Goal: Task Accomplishment & Management: Use online tool/utility

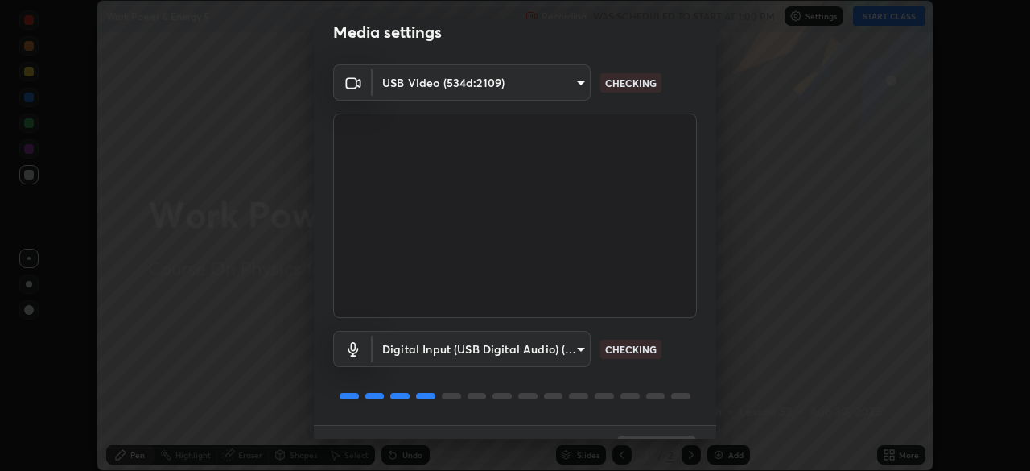
scroll to position [56, 0]
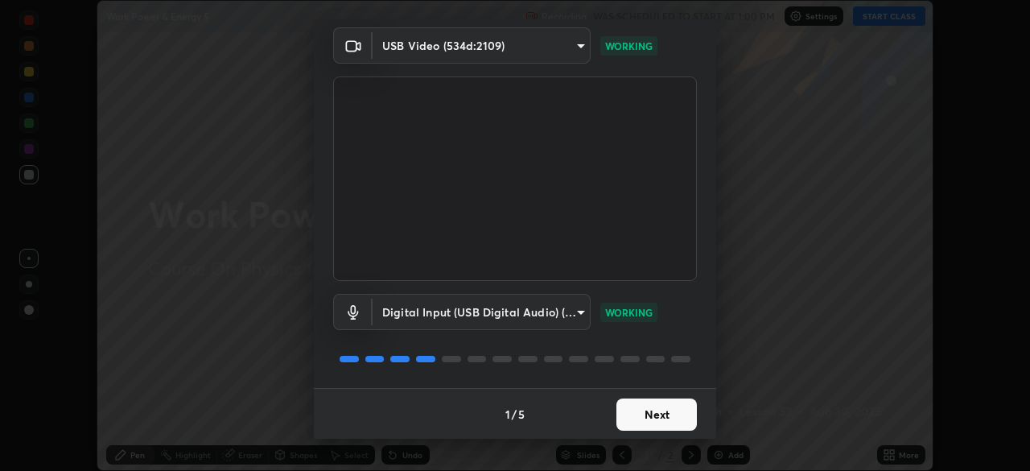
click at [662, 414] on button "Next" at bounding box center [656, 414] width 80 height 32
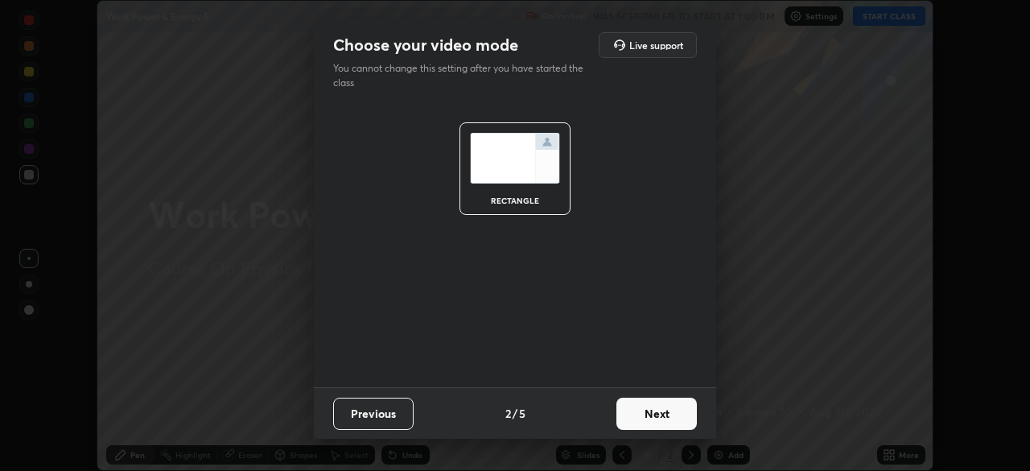
scroll to position [0, 0]
click at [667, 417] on button "Next" at bounding box center [656, 413] width 80 height 32
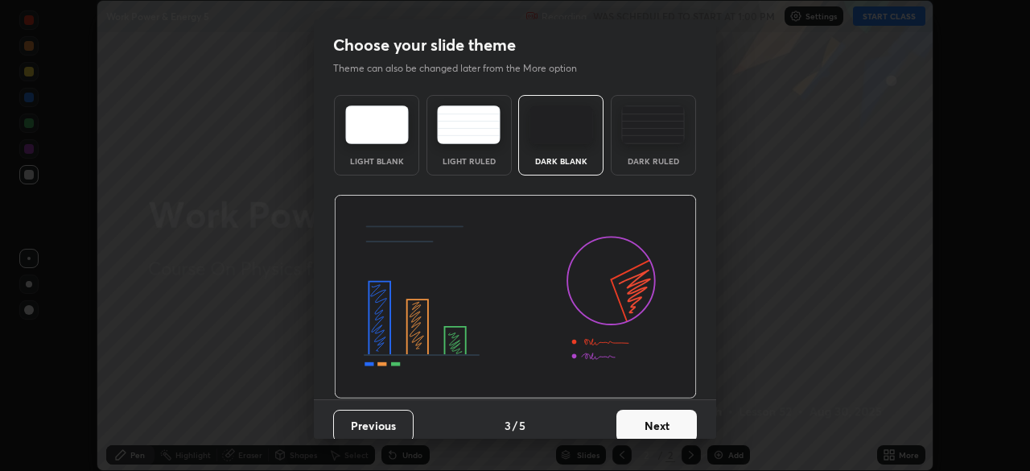
click at [667, 414] on button "Next" at bounding box center [656, 426] width 80 height 32
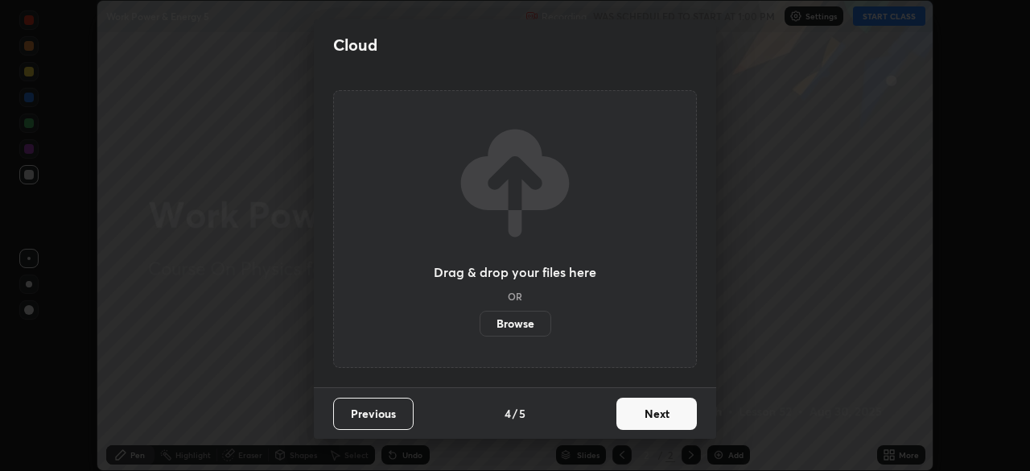
click at [672, 414] on button "Next" at bounding box center [656, 413] width 80 height 32
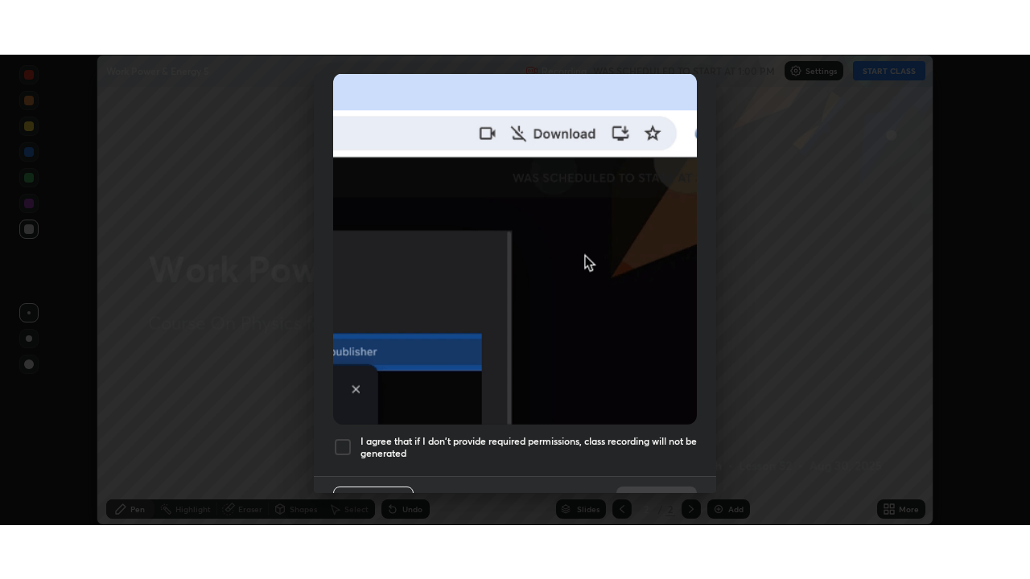
scroll to position [385, 0]
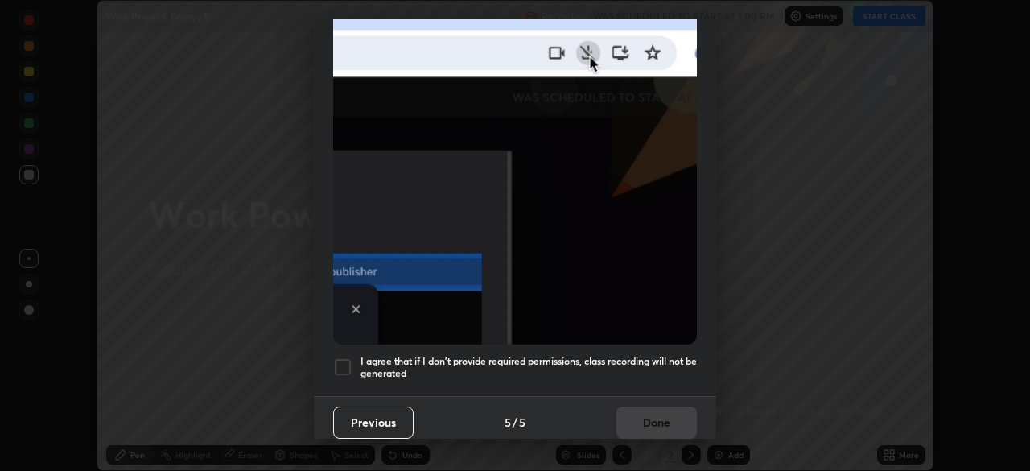
click at [565, 355] on h5 "I agree that if I don't provide required permissions, class recording will not …" at bounding box center [528, 367] width 336 height 25
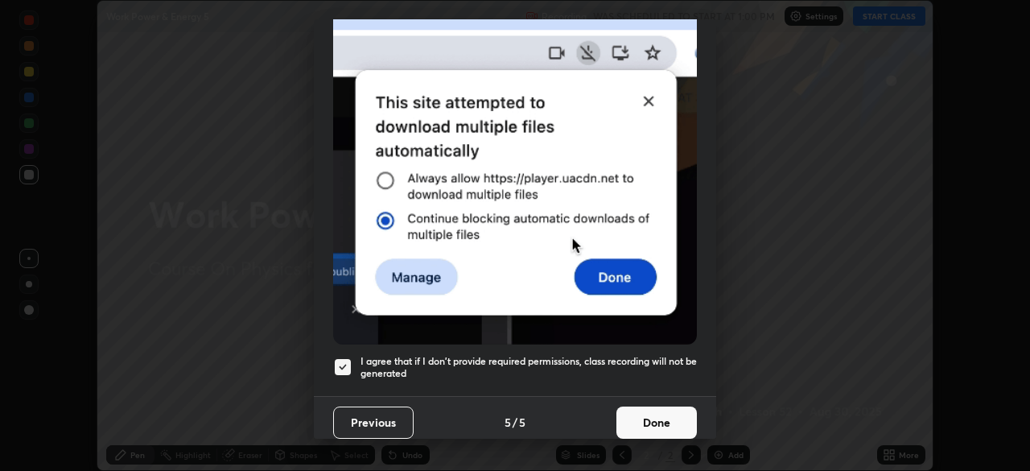
click at [640, 425] on button "Done" at bounding box center [656, 422] width 80 height 32
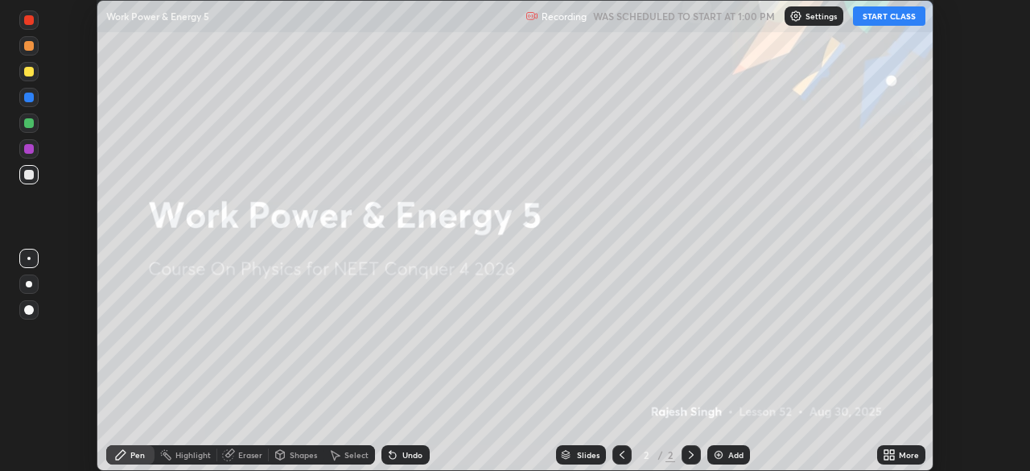
click at [899, 458] on div "More" at bounding box center [909, 455] width 20 height 8
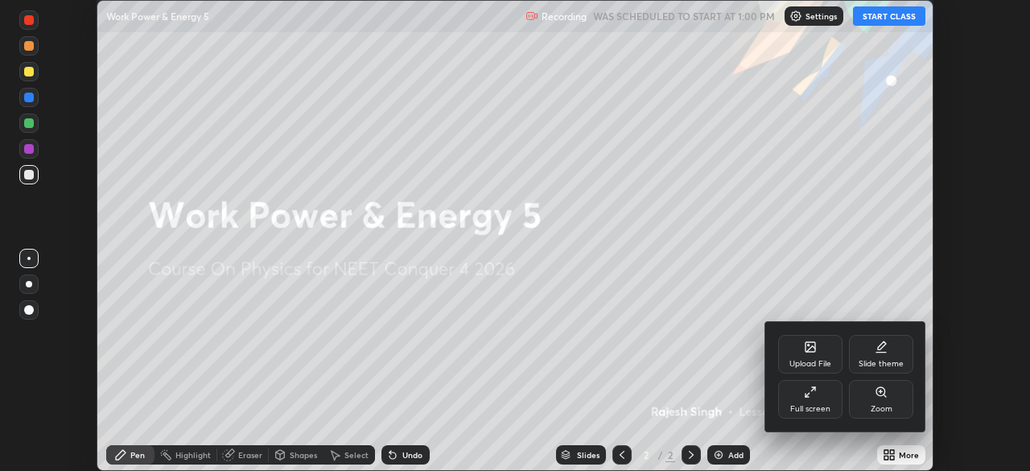
click at [818, 414] on div "Full screen" at bounding box center [810, 399] width 64 height 39
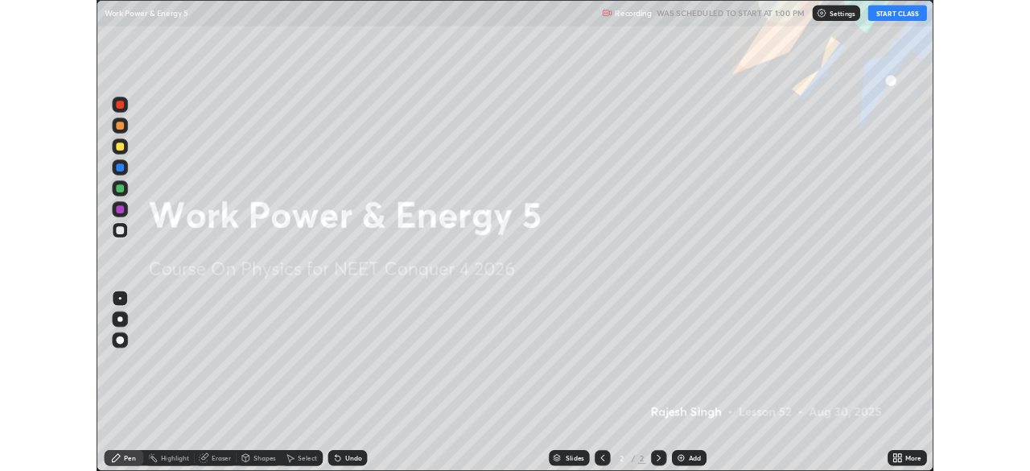
scroll to position [579, 1030]
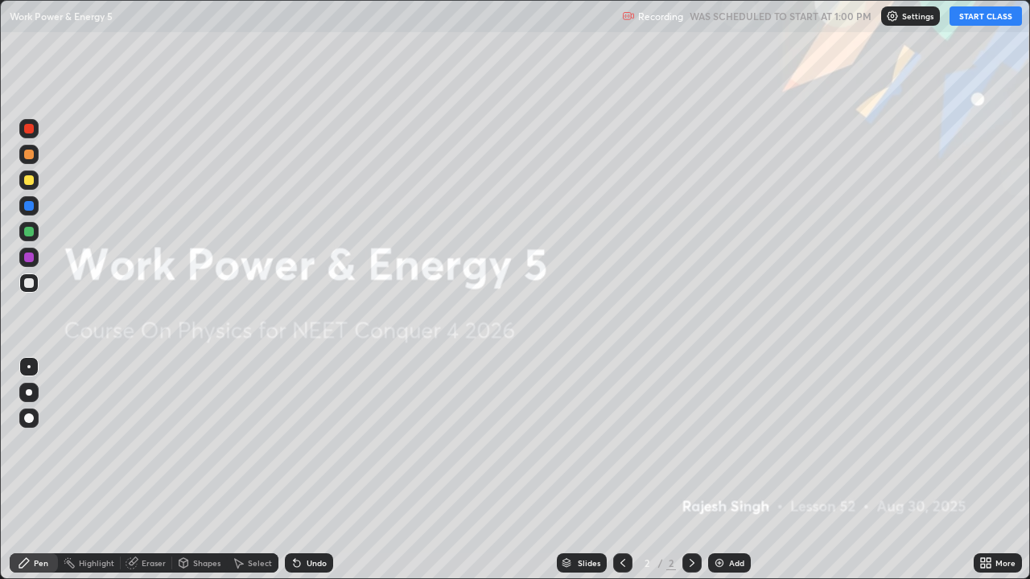
click at [970, 18] on button "START CLASS" at bounding box center [985, 15] width 72 height 19
click at [982, 470] on icon at bounding box center [983, 560] width 4 height 4
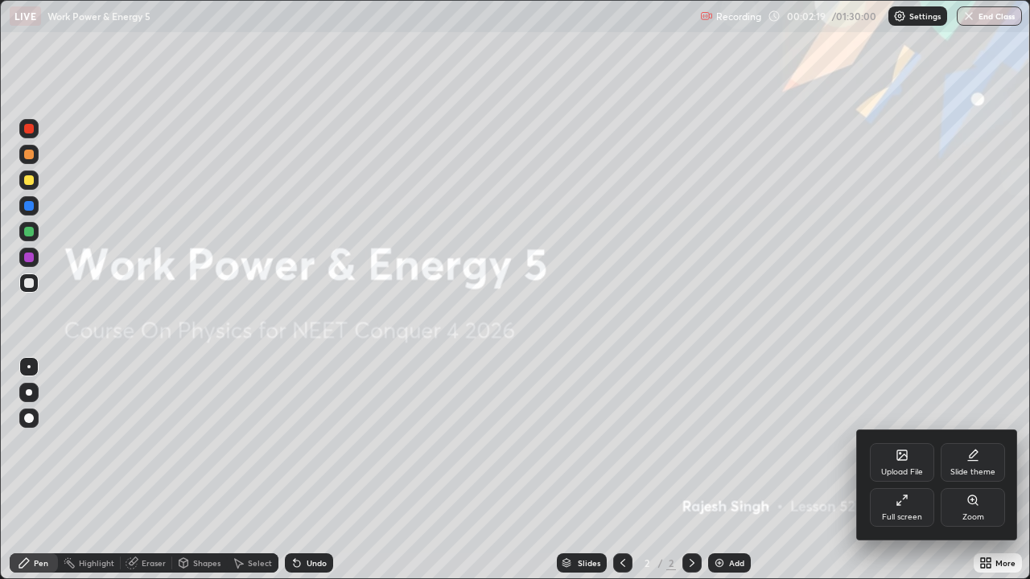
click at [900, 463] on div "Upload File" at bounding box center [902, 462] width 64 height 39
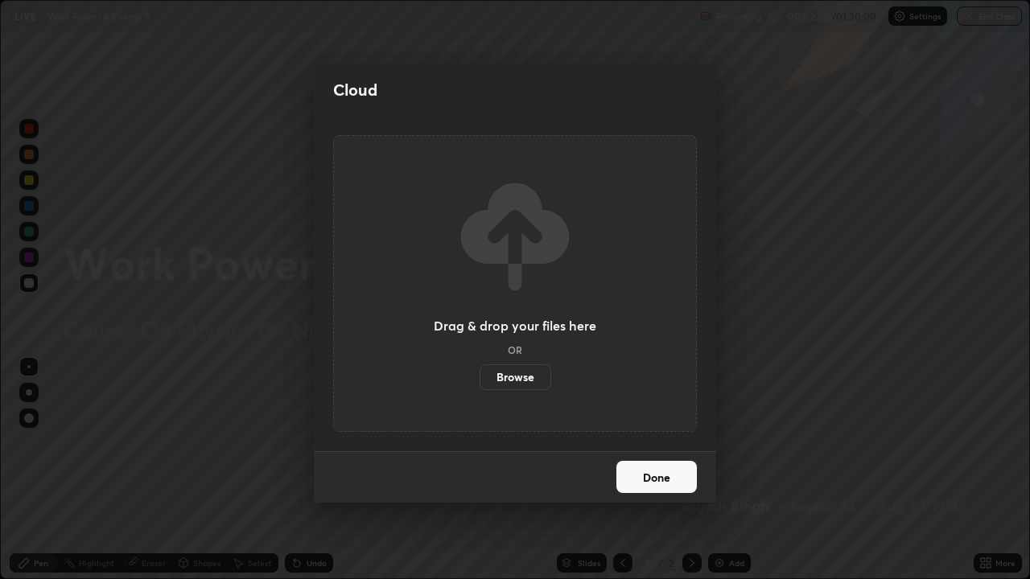
click at [531, 373] on label "Browse" at bounding box center [516, 377] width 72 height 26
click at [480, 373] on input "Browse" at bounding box center [480, 377] width 0 height 26
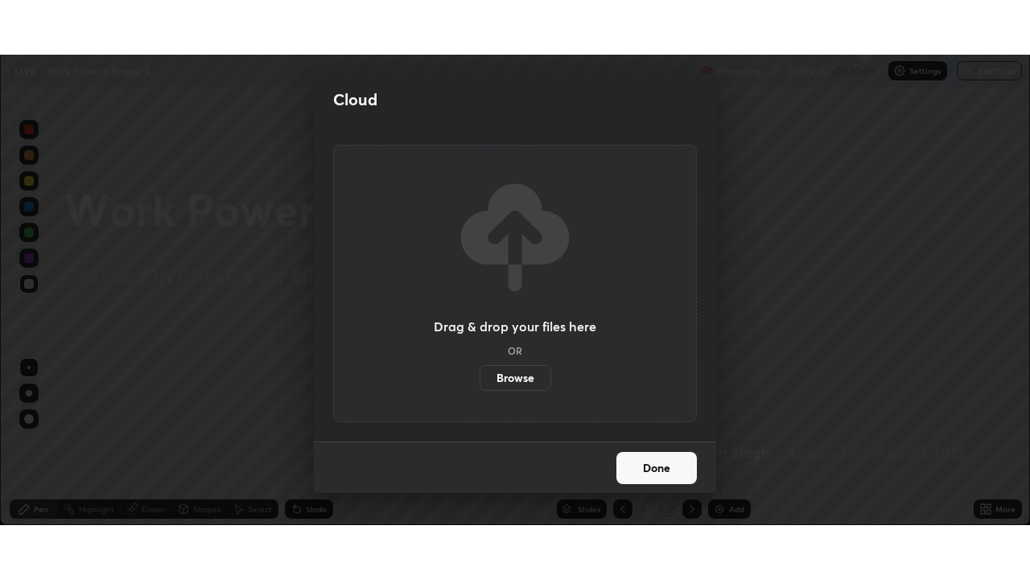
scroll to position [79984, 79425]
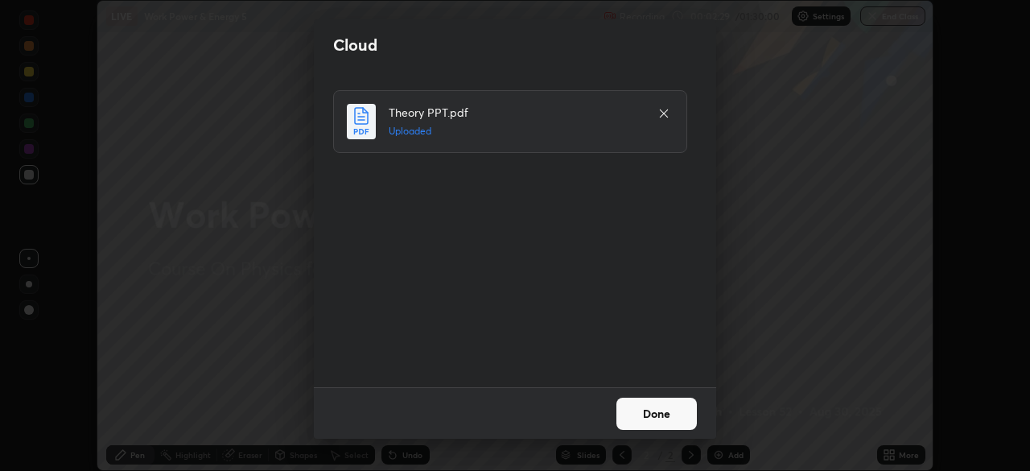
click at [666, 411] on button "Done" at bounding box center [656, 413] width 80 height 32
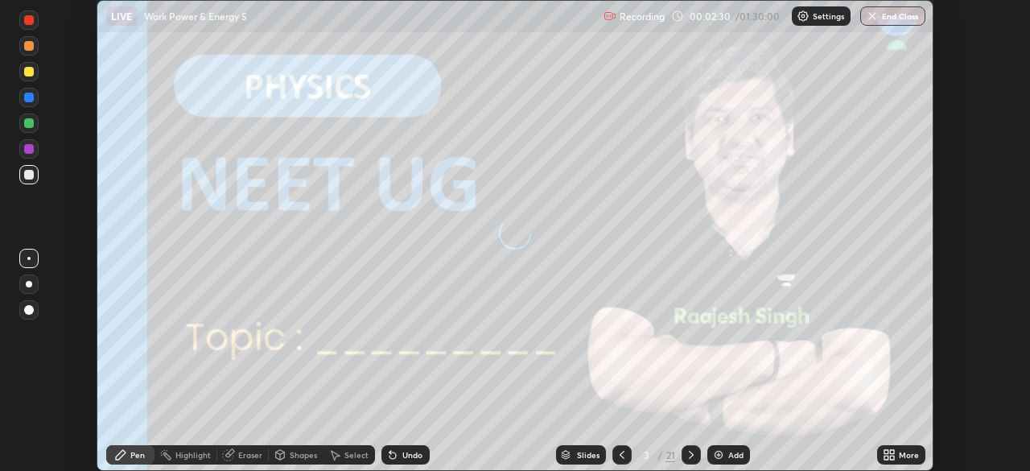
click at [884, 453] on icon at bounding box center [886, 452] width 4 height 4
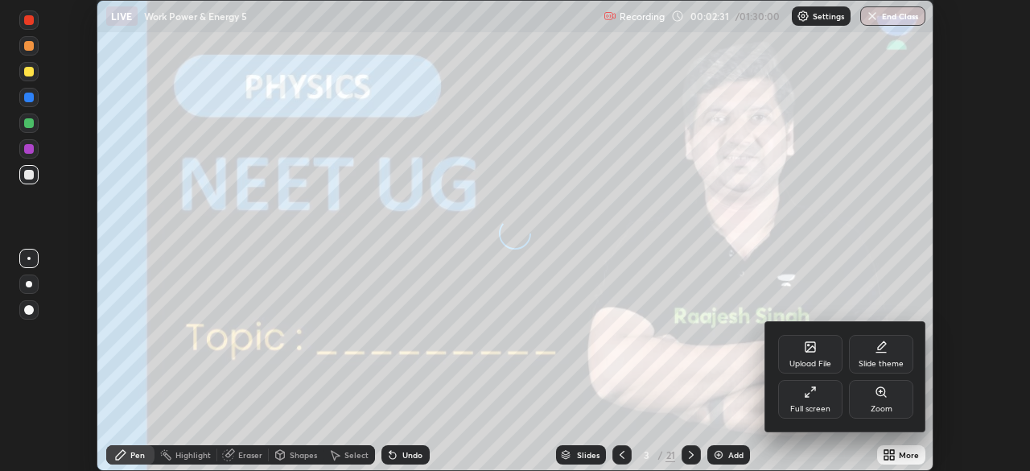
click at [816, 405] on div "Full screen" at bounding box center [810, 409] width 40 height 8
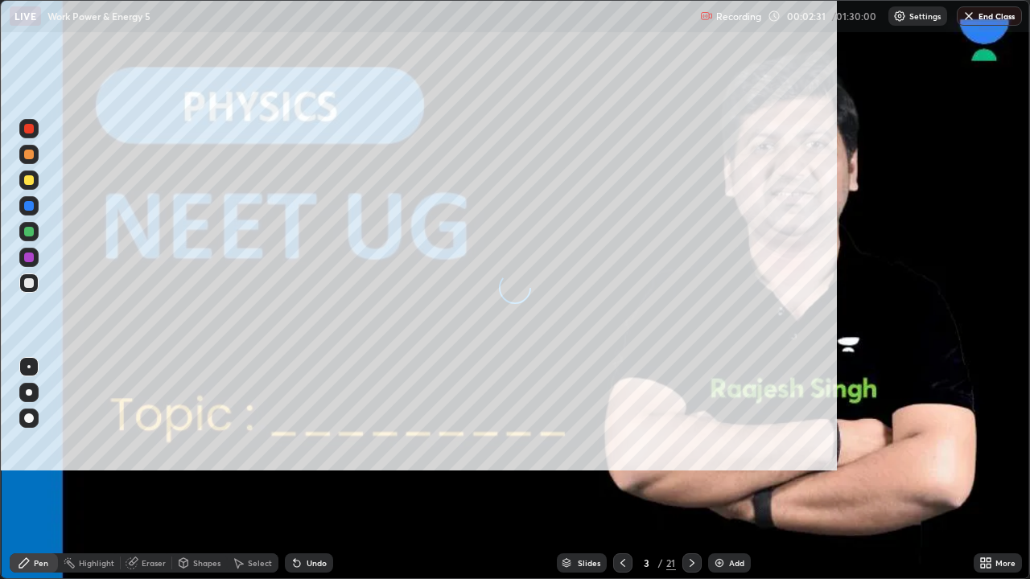
scroll to position [579, 1030]
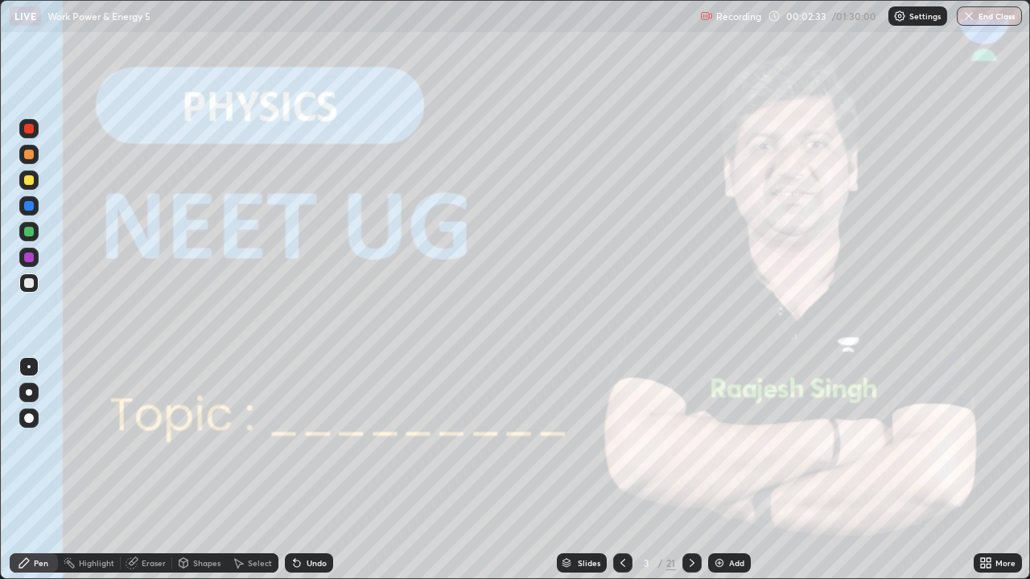
click at [691, 470] on icon at bounding box center [691, 563] width 13 height 13
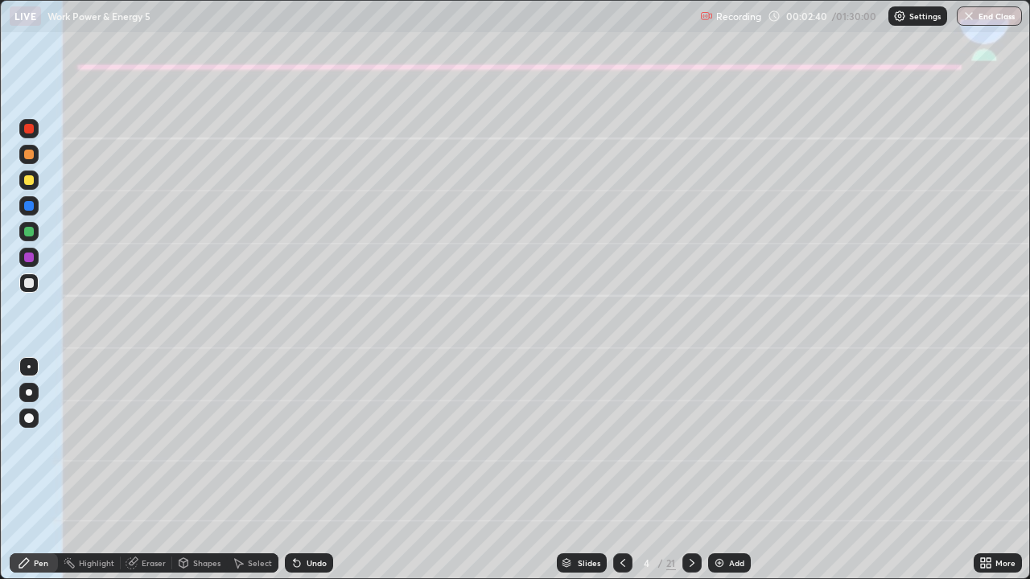
click at [27, 176] on div at bounding box center [29, 180] width 10 height 10
click at [24, 187] on div at bounding box center [28, 180] width 19 height 19
click at [26, 389] on div at bounding box center [28, 392] width 19 height 19
click at [39, 388] on div at bounding box center [29, 393] width 26 height 26
click at [29, 231] on div at bounding box center [29, 232] width 10 height 10
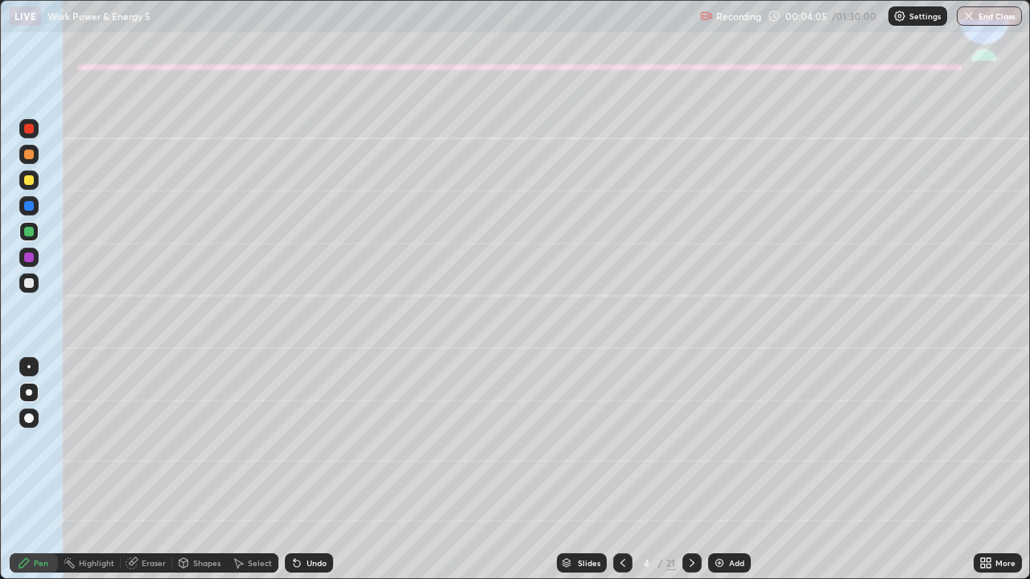
click at [299, 470] on div "Undo" at bounding box center [309, 563] width 48 height 19
click at [27, 290] on div at bounding box center [28, 283] width 19 height 19
click at [201, 470] on div "Shapes" at bounding box center [199, 563] width 55 height 19
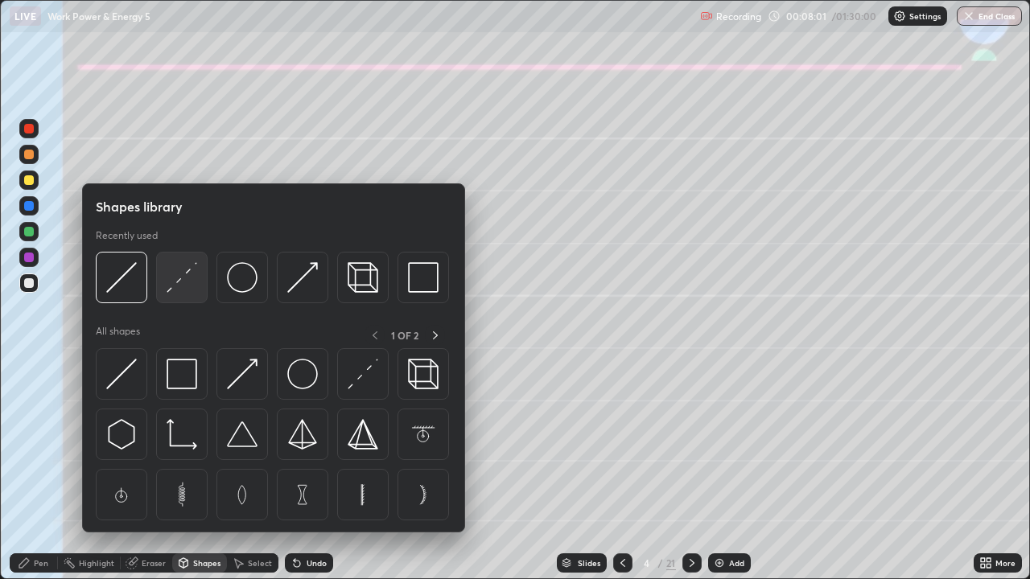
click at [171, 278] on img at bounding box center [182, 277] width 31 height 31
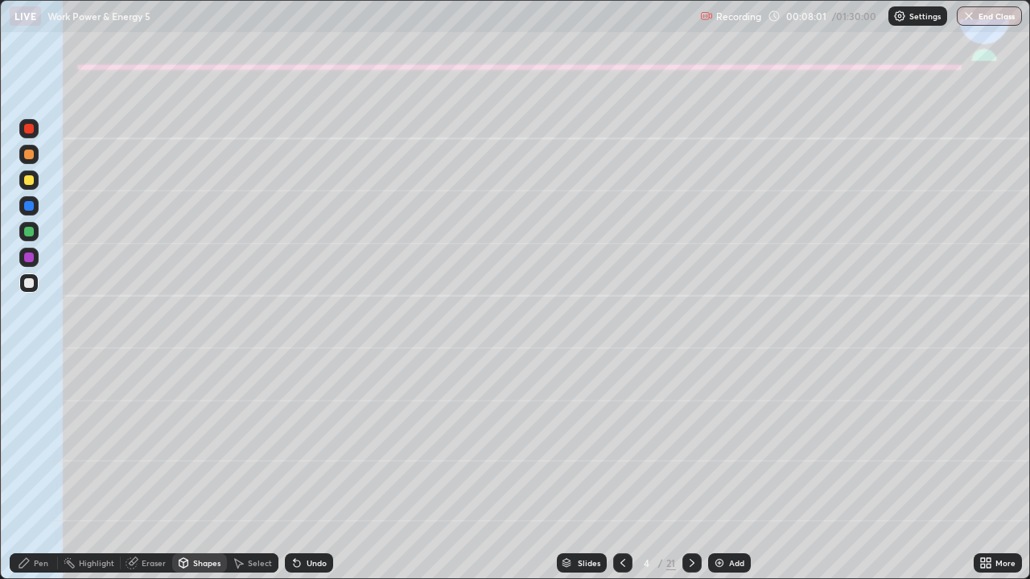
click at [27, 258] on div at bounding box center [29, 258] width 10 height 10
click at [35, 470] on div "Pen" at bounding box center [41, 563] width 14 height 8
click at [28, 184] on div at bounding box center [29, 180] width 10 height 10
click at [27, 283] on div at bounding box center [29, 283] width 10 height 10
click at [30, 232] on div at bounding box center [29, 232] width 10 height 10
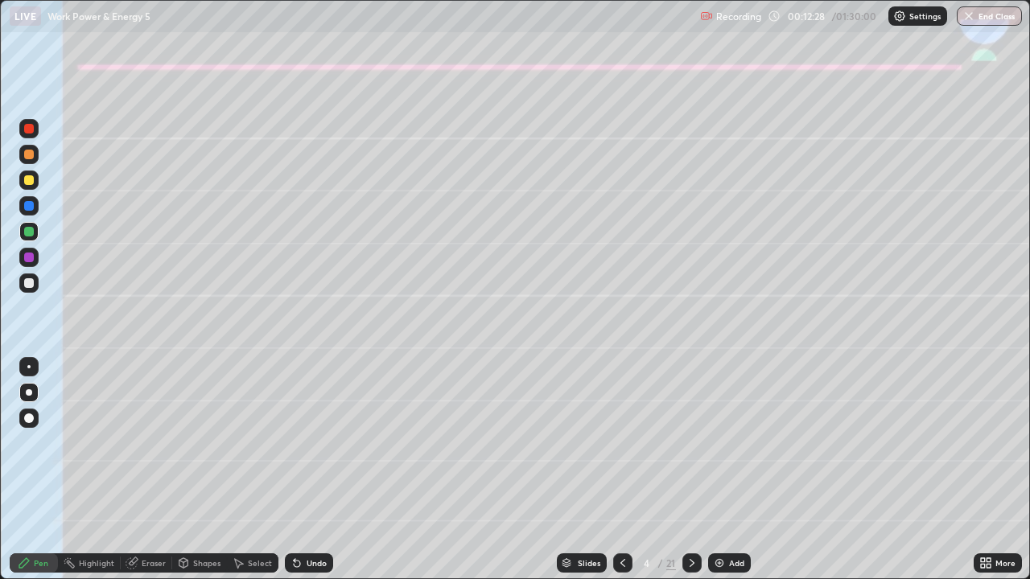
click at [319, 470] on div "Undo" at bounding box center [317, 563] width 20 height 8
click at [690, 470] on icon at bounding box center [691, 563] width 13 height 13
click at [28, 179] on div at bounding box center [29, 180] width 10 height 10
click at [202, 470] on div "Shapes" at bounding box center [199, 563] width 55 height 32
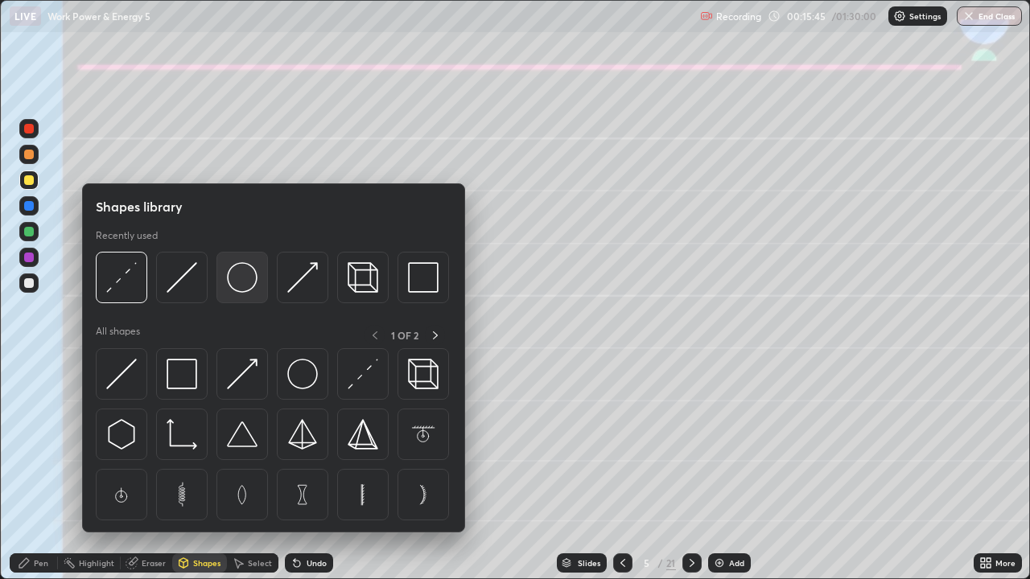
click at [241, 282] on img at bounding box center [242, 277] width 31 height 31
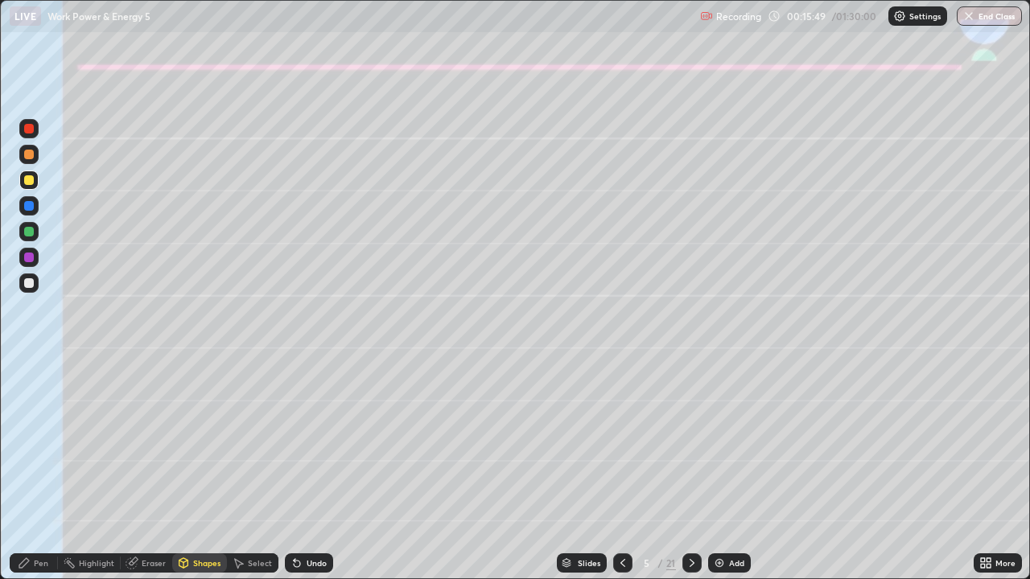
click at [298, 470] on div "Undo" at bounding box center [309, 563] width 48 height 19
click at [208, 470] on div "Shapes" at bounding box center [206, 563] width 27 height 8
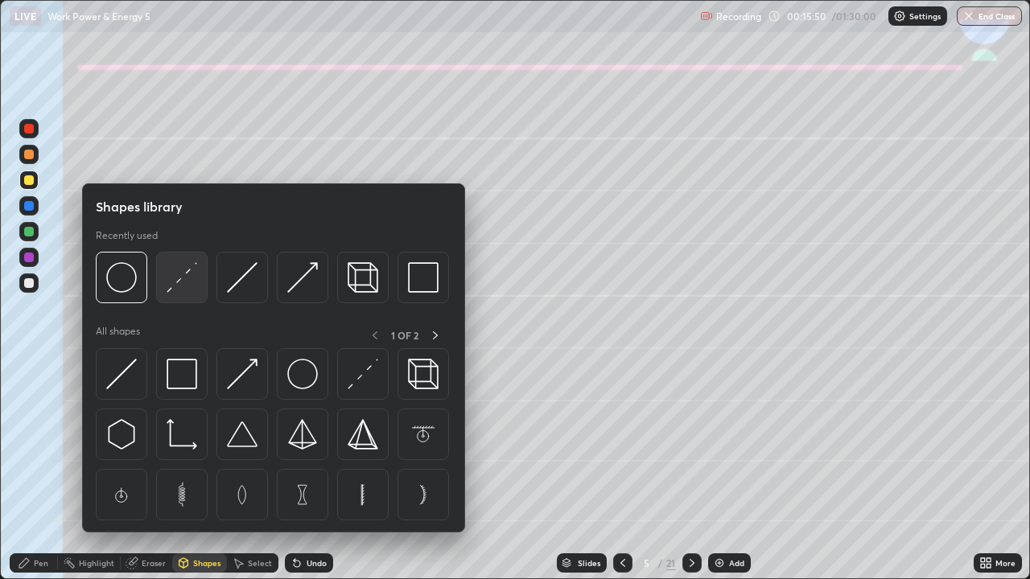
click at [179, 283] on img at bounding box center [182, 277] width 31 height 31
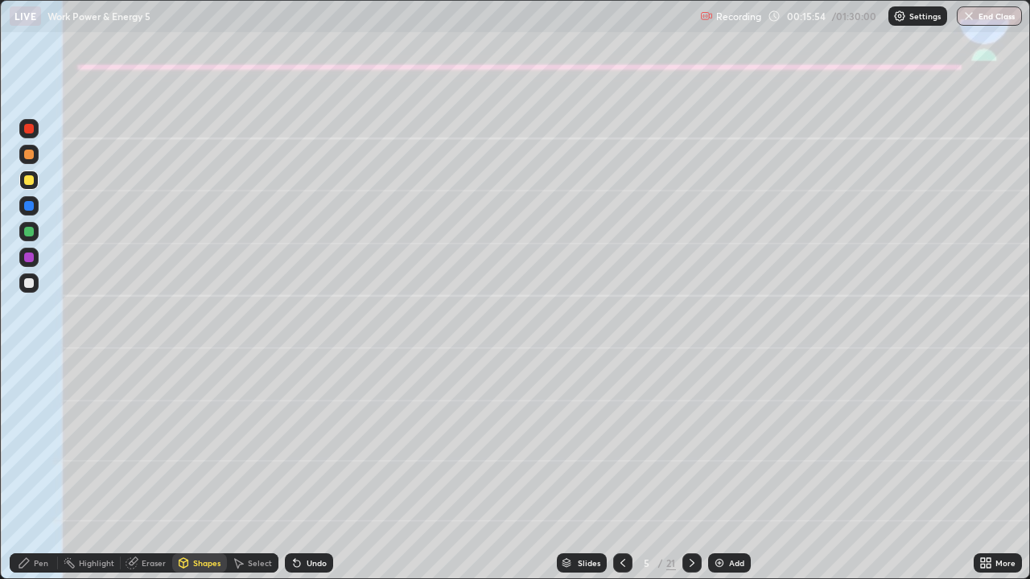
click at [35, 470] on div "Pen" at bounding box center [41, 563] width 14 height 8
click at [294, 470] on icon at bounding box center [295, 560] width 2 height 2
click at [21, 286] on div at bounding box center [28, 283] width 19 height 19
click at [26, 232] on div at bounding box center [29, 232] width 10 height 10
click at [147, 470] on div "Eraser" at bounding box center [154, 563] width 24 height 8
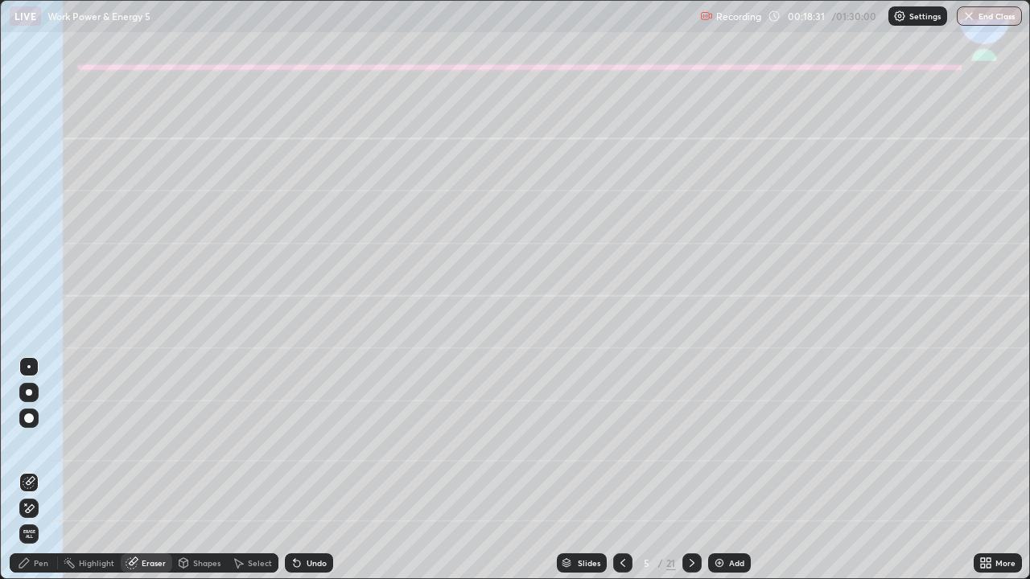
click at [44, 470] on div "Pen" at bounding box center [34, 563] width 48 height 19
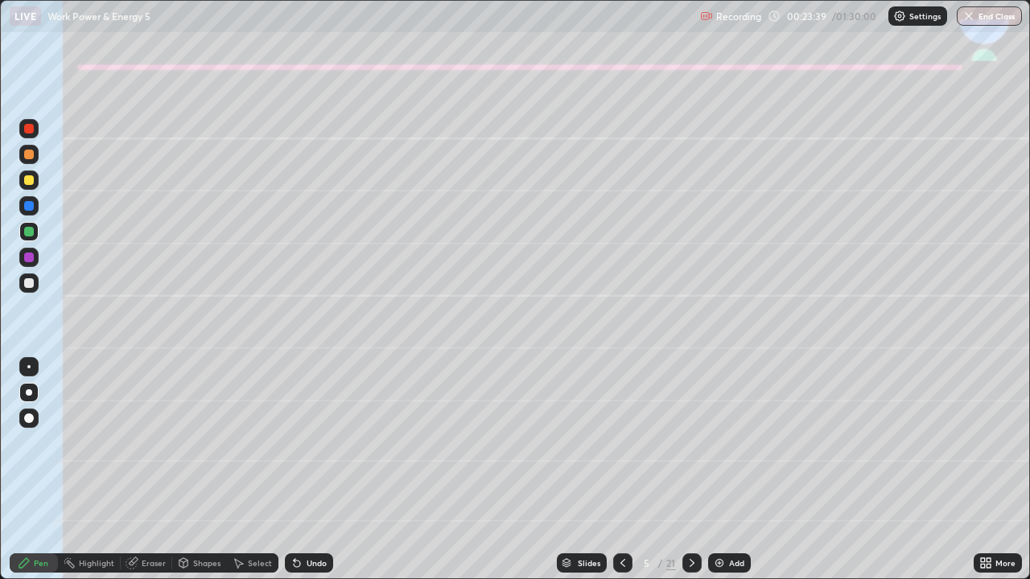
click at [688, 470] on icon at bounding box center [691, 563] width 13 height 13
click at [27, 177] on div at bounding box center [29, 180] width 10 height 10
click at [298, 470] on icon at bounding box center [297, 564] width 6 height 6
click at [197, 470] on div "Shapes" at bounding box center [206, 563] width 27 height 8
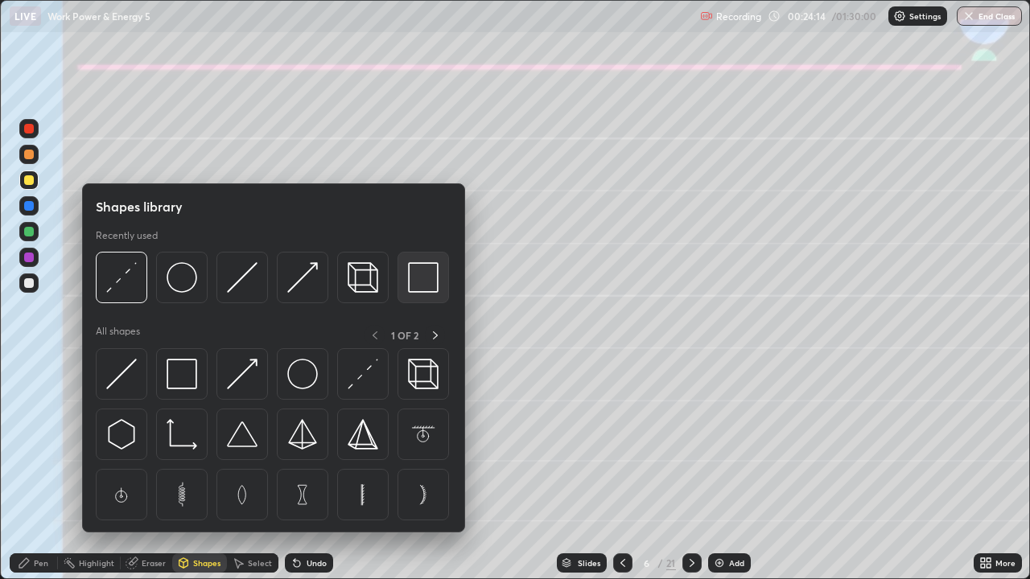
click at [422, 286] on img at bounding box center [423, 277] width 31 height 31
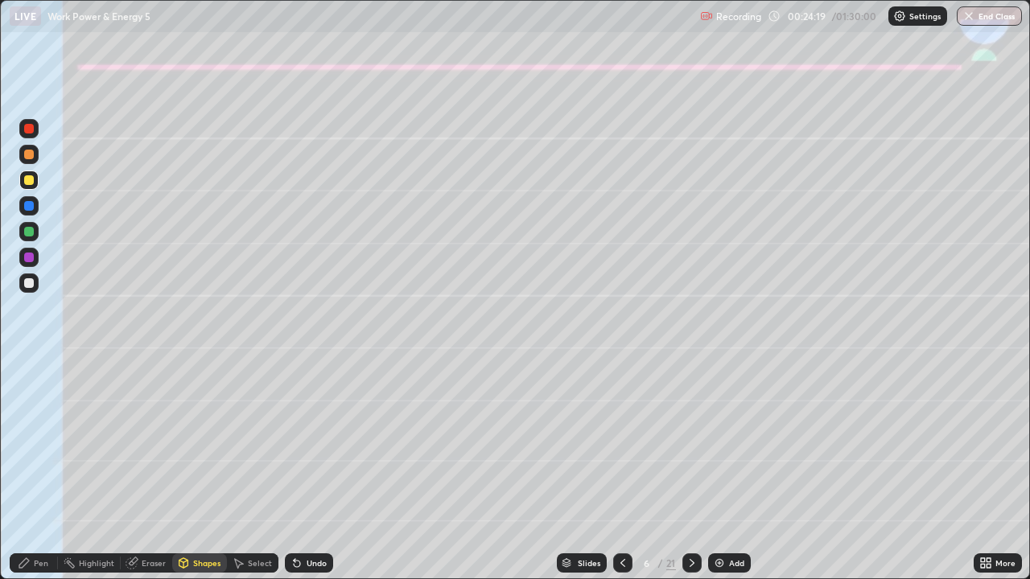
click at [42, 470] on div "Pen" at bounding box center [41, 563] width 14 height 8
click at [32, 151] on div at bounding box center [29, 155] width 10 height 10
click at [29, 181] on div at bounding box center [29, 180] width 10 height 10
click at [314, 470] on div "Undo" at bounding box center [317, 563] width 20 height 8
click at [27, 283] on div at bounding box center [29, 283] width 10 height 10
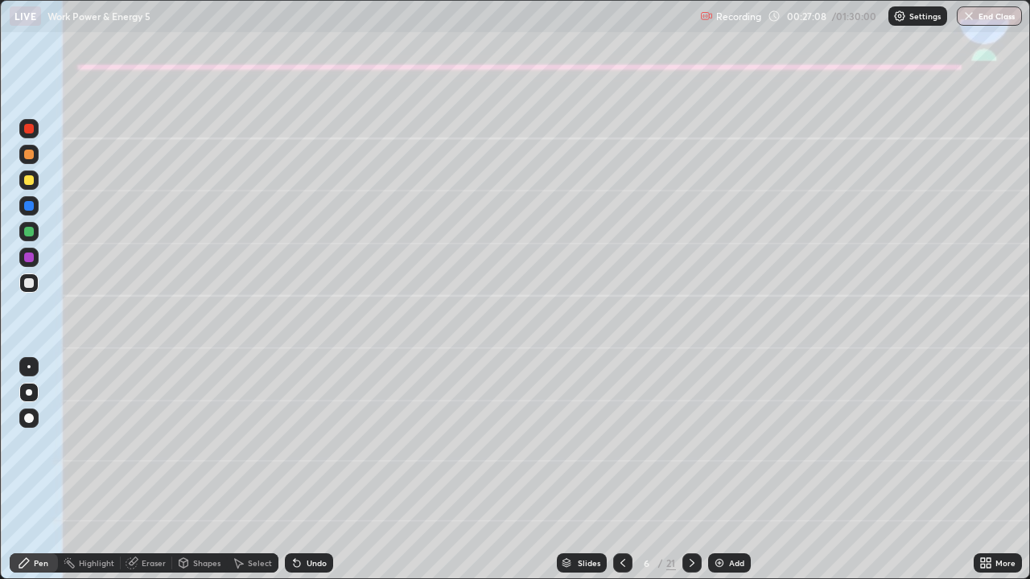
click at [311, 470] on div "Undo" at bounding box center [317, 563] width 20 height 8
click at [307, 470] on div "Undo" at bounding box center [309, 563] width 48 height 19
click at [307, 470] on div "Undo" at bounding box center [317, 563] width 20 height 8
click at [24, 153] on div at bounding box center [29, 155] width 10 height 10
click at [690, 470] on icon at bounding box center [691, 563] width 13 height 13
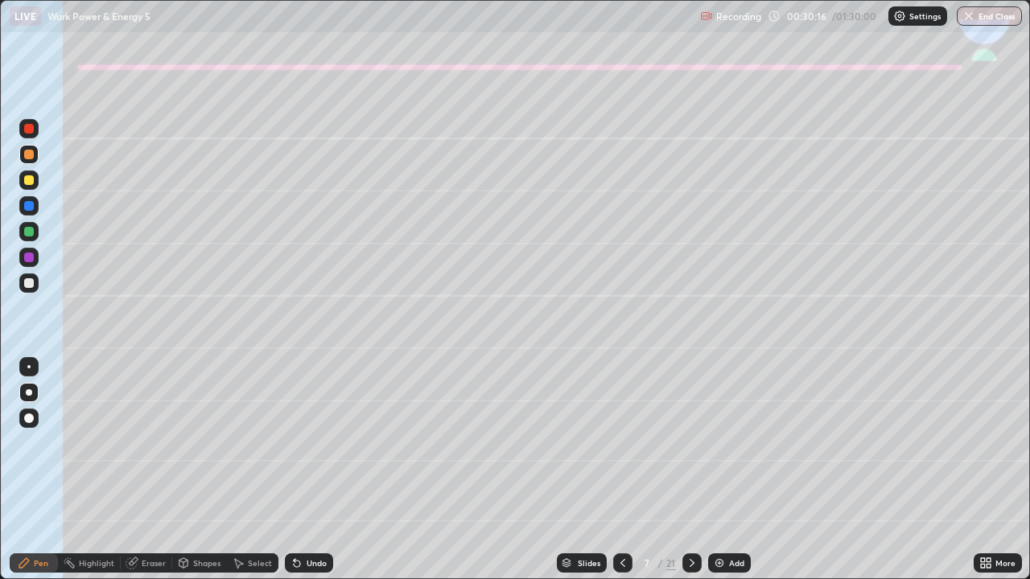
click at [34, 158] on div at bounding box center [28, 154] width 19 height 19
click at [30, 179] on div at bounding box center [29, 180] width 10 height 10
click at [200, 470] on div "Shapes" at bounding box center [206, 563] width 27 height 8
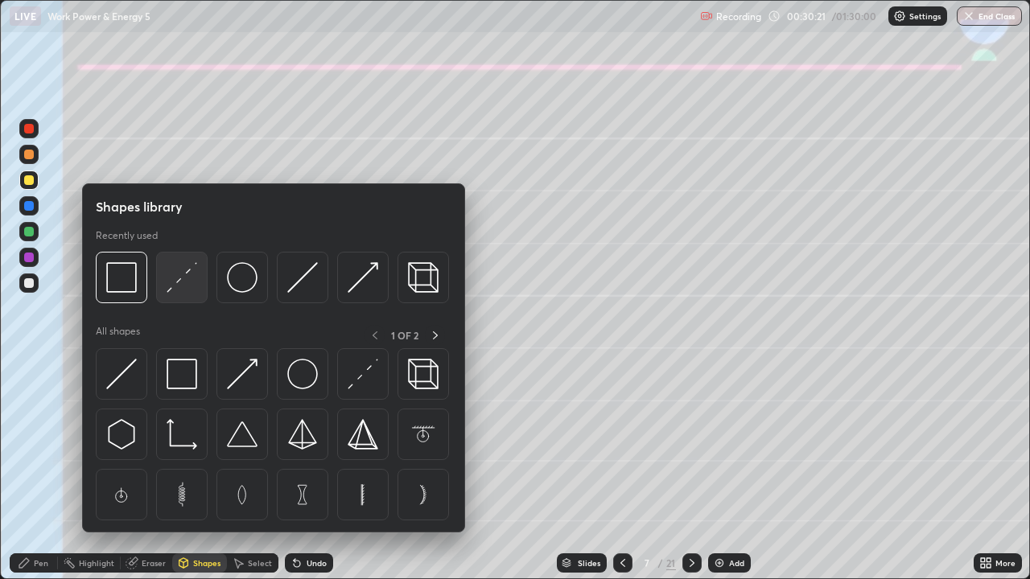
click at [181, 282] on img at bounding box center [182, 277] width 31 height 31
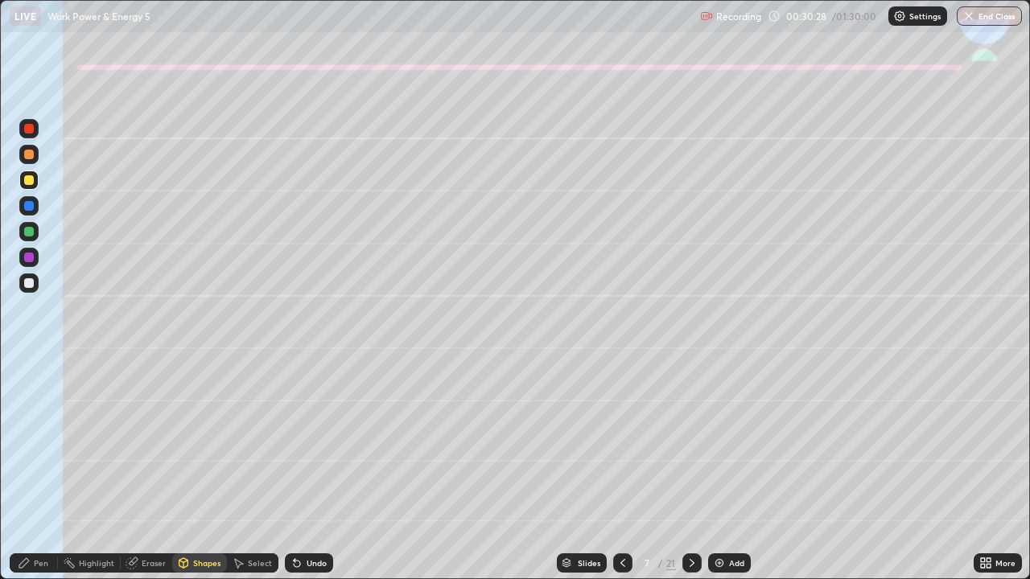
click at [305, 470] on div "Undo" at bounding box center [305, 563] width 55 height 32
click at [307, 470] on div "Undo" at bounding box center [309, 563] width 48 height 19
click at [21, 470] on div "Pen" at bounding box center [34, 563] width 48 height 19
click at [294, 470] on icon at bounding box center [295, 560] width 2 height 2
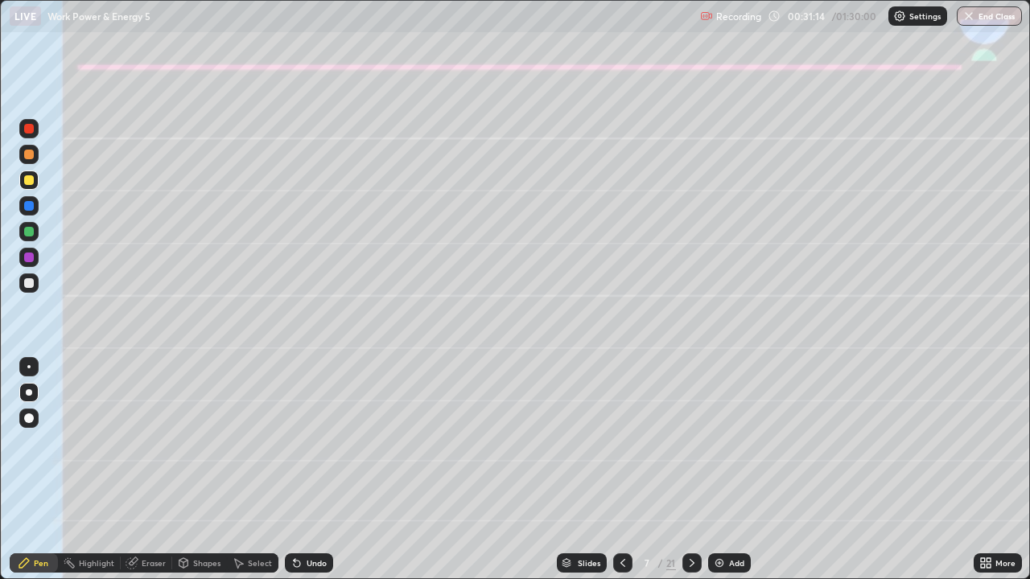
click at [294, 470] on icon at bounding box center [297, 564] width 6 height 6
click at [33, 286] on div at bounding box center [28, 283] width 19 height 19
click at [23, 183] on div at bounding box center [28, 180] width 19 height 19
click at [28, 393] on div at bounding box center [29, 392] width 6 height 6
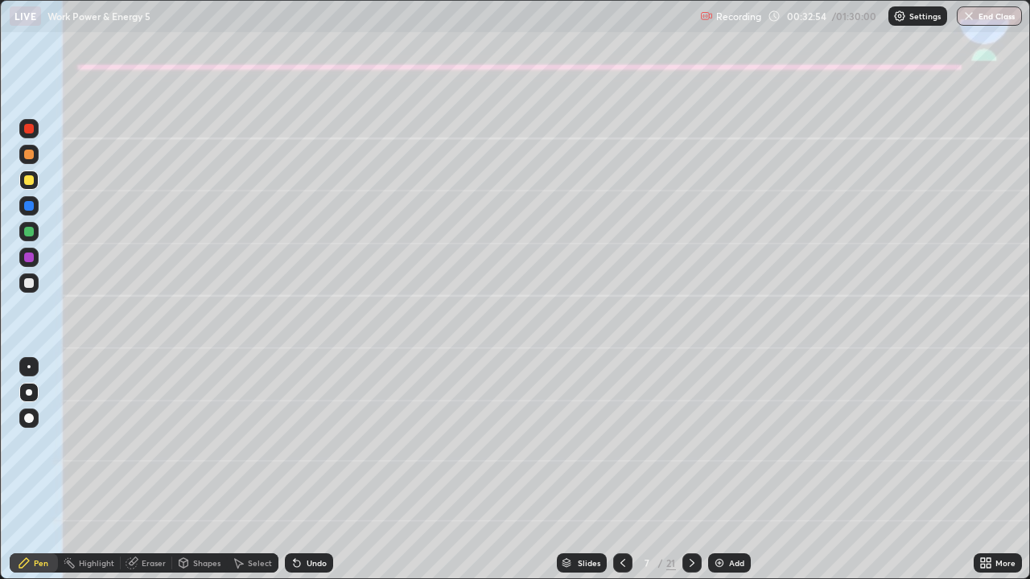
click at [23, 289] on div at bounding box center [28, 283] width 19 height 19
click at [616, 470] on icon at bounding box center [622, 563] width 13 height 13
click at [621, 470] on icon at bounding box center [622, 563] width 13 height 13
click at [690, 470] on icon at bounding box center [691, 563] width 13 height 13
click at [689, 470] on icon at bounding box center [691, 563] width 13 height 13
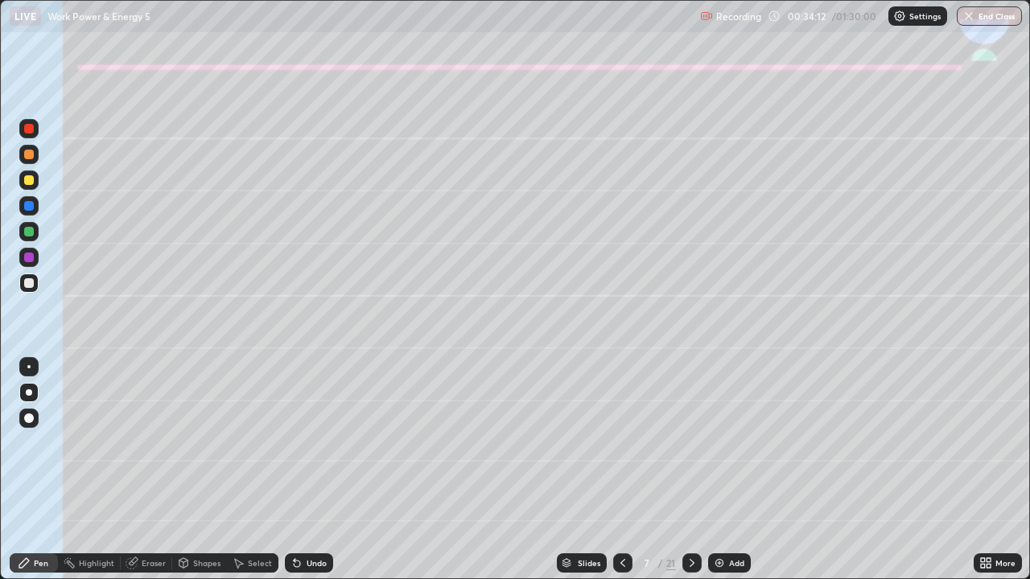
click at [294, 470] on icon at bounding box center [295, 560] width 2 height 2
click at [156, 470] on div "Eraser" at bounding box center [154, 563] width 24 height 8
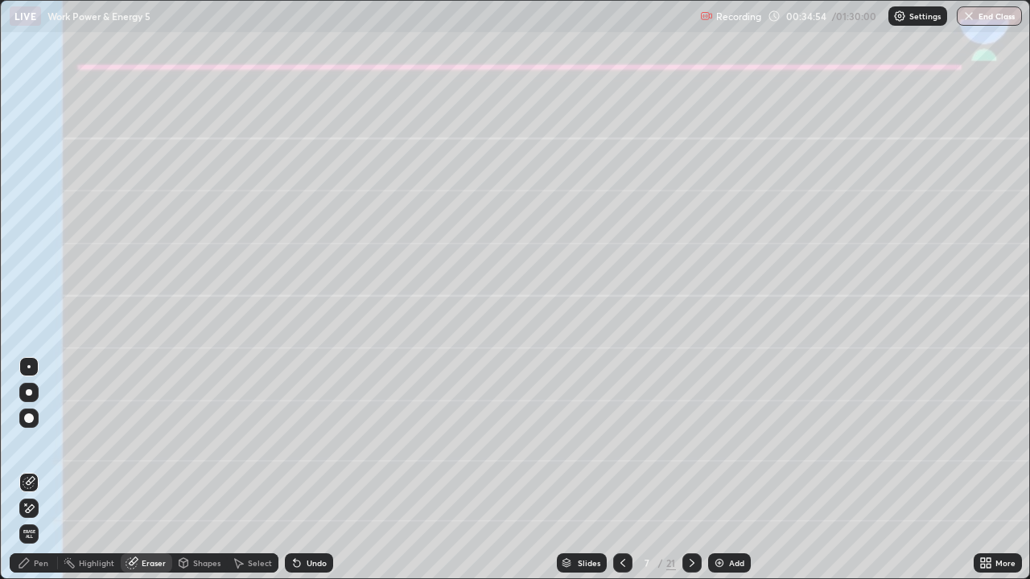
click at [45, 470] on div "Pen" at bounding box center [41, 563] width 14 height 8
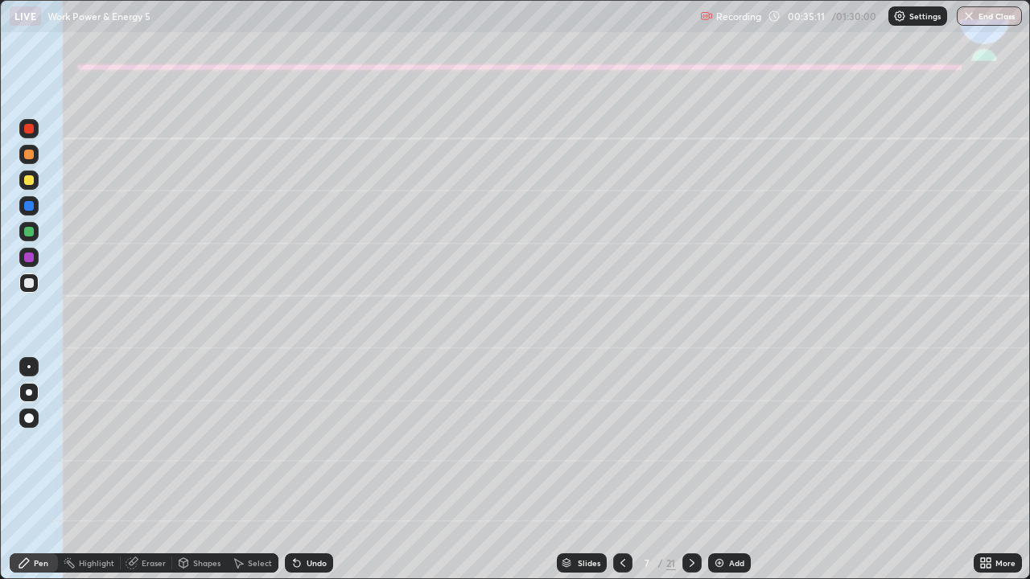
click at [313, 470] on div "Undo" at bounding box center [317, 563] width 20 height 8
click at [314, 470] on div "Undo" at bounding box center [317, 563] width 20 height 8
click at [307, 470] on div "Undo" at bounding box center [317, 563] width 20 height 8
click at [303, 470] on div "Undo" at bounding box center [309, 563] width 48 height 19
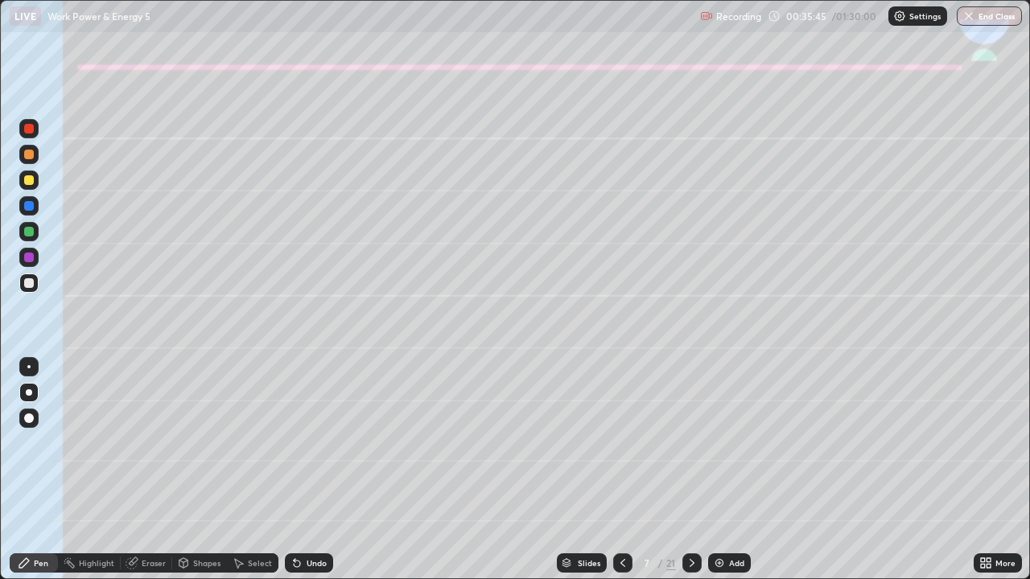
click at [303, 470] on div "Undo" at bounding box center [309, 563] width 48 height 19
click at [690, 470] on icon at bounding box center [691, 563] width 13 height 13
click at [29, 181] on div at bounding box center [29, 180] width 10 height 10
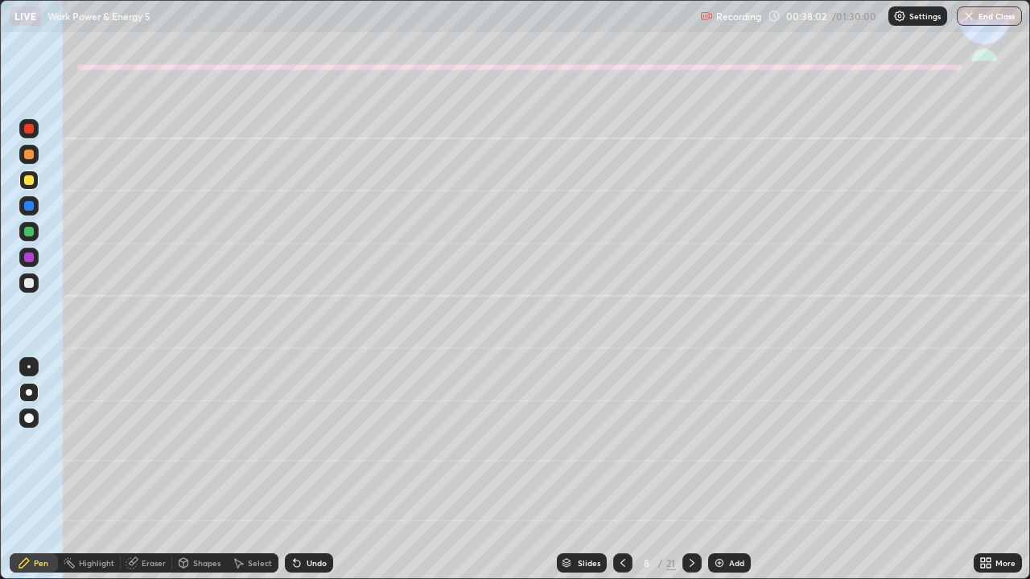
click at [193, 470] on div "Shapes" at bounding box center [206, 563] width 27 height 8
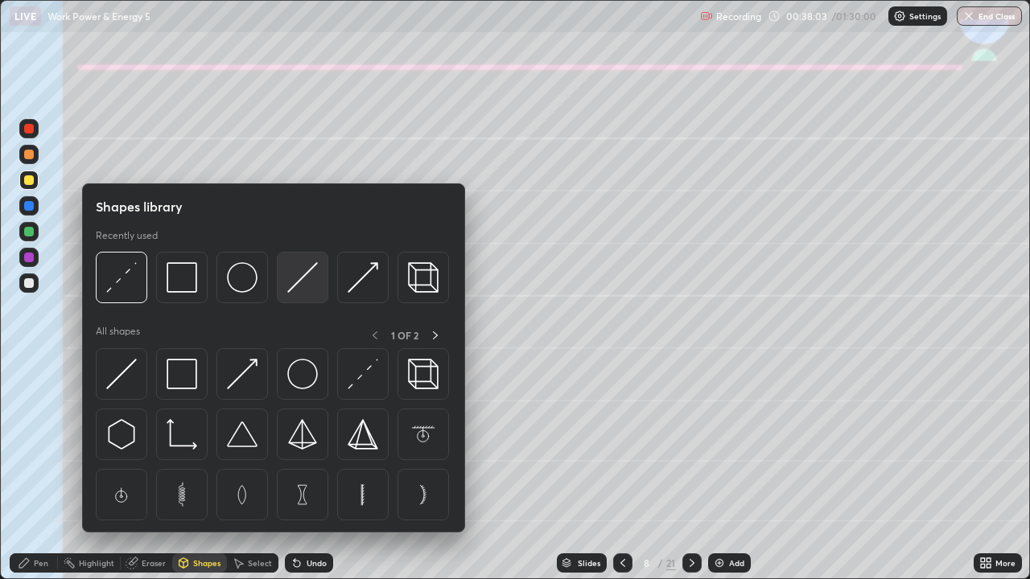
click at [298, 280] on img at bounding box center [302, 277] width 31 height 31
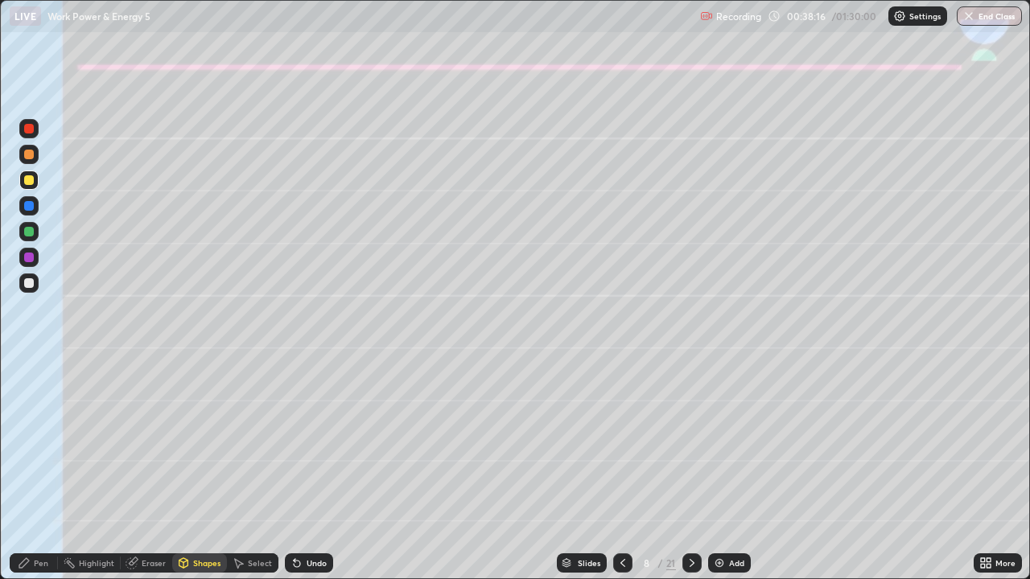
click at [42, 470] on div "Pen" at bounding box center [34, 563] width 48 height 19
click at [23, 284] on div at bounding box center [28, 283] width 19 height 19
click at [29, 158] on div at bounding box center [29, 155] width 10 height 10
click at [28, 284] on div at bounding box center [29, 283] width 10 height 10
click at [303, 470] on div "Undo" at bounding box center [309, 563] width 48 height 19
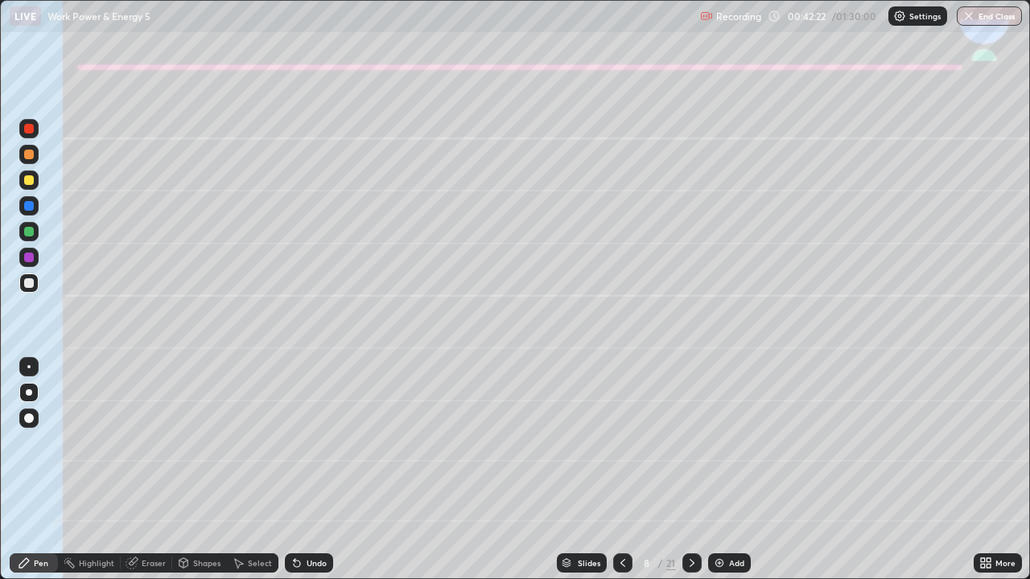
click at [296, 470] on icon at bounding box center [297, 564] width 6 height 6
click at [307, 470] on div "Undo" at bounding box center [309, 563] width 48 height 19
click at [23, 233] on div at bounding box center [28, 231] width 19 height 19
click at [29, 284] on div at bounding box center [29, 283] width 10 height 10
click at [297, 470] on icon at bounding box center [297, 564] width 6 height 6
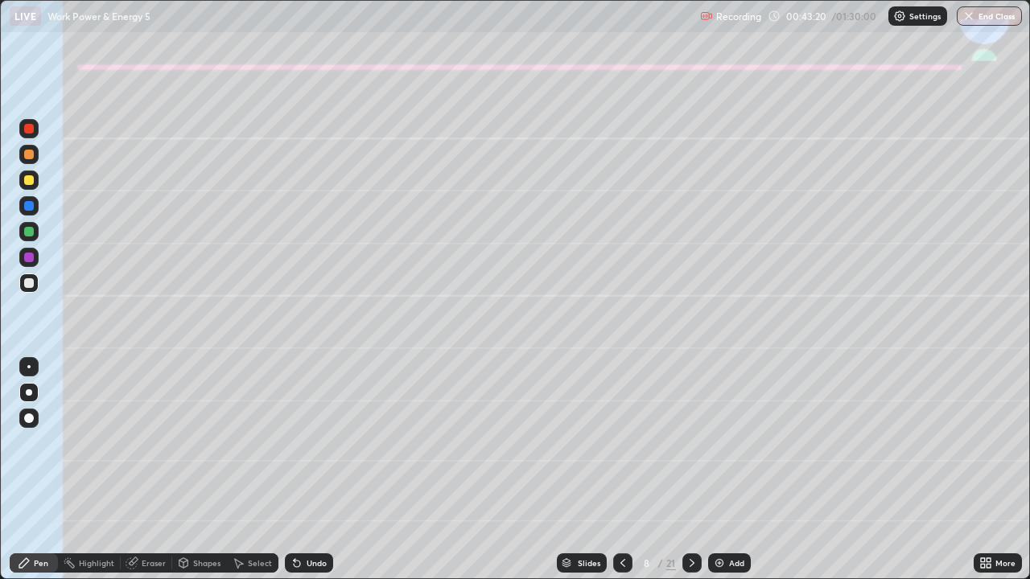
click at [294, 470] on icon at bounding box center [297, 564] width 6 height 6
click at [298, 470] on icon at bounding box center [297, 564] width 6 height 6
click at [302, 470] on div "Undo" at bounding box center [309, 563] width 48 height 19
click at [300, 470] on icon at bounding box center [296, 563] width 13 height 13
click at [303, 470] on div "Undo" at bounding box center [309, 563] width 48 height 19
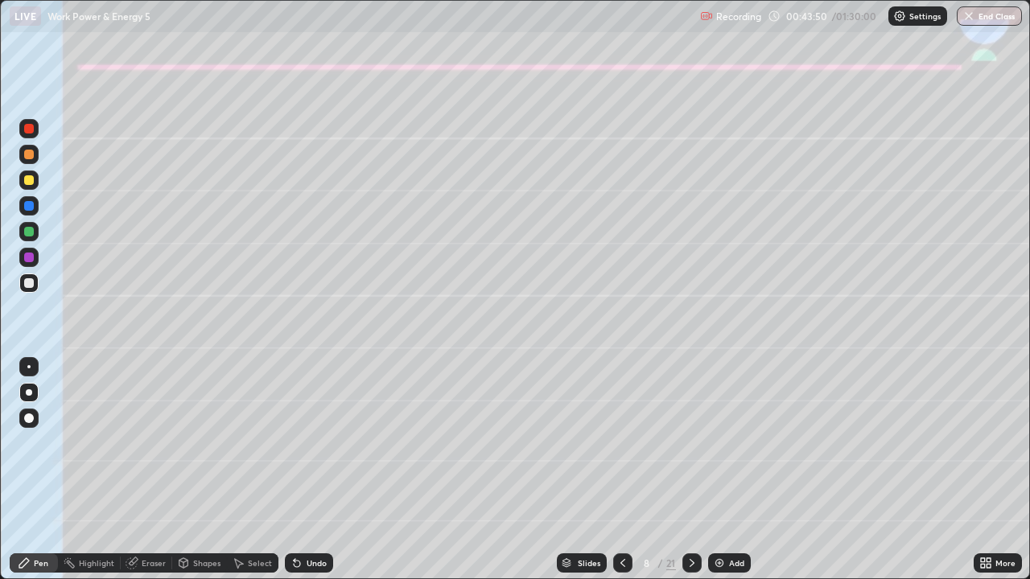
click at [312, 470] on div "Undo" at bounding box center [317, 563] width 20 height 8
click at [311, 470] on div "Undo" at bounding box center [317, 563] width 20 height 8
click at [313, 470] on div "Undo" at bounding box center [317, 563] width 20 height 8
click at [26, 256] on div at bounding box center [29, 258] width 10 height 10
click at [30, 180] on div at bounding box center [29, 180] width 10 height 10
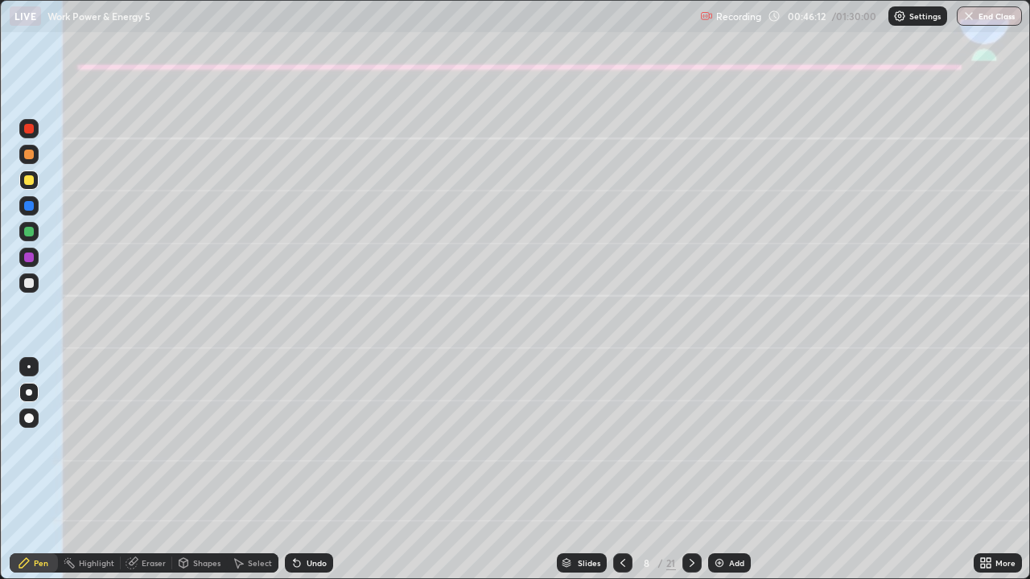
click at [31, 208] on div at bounding box center [29, 206] width 10 height 10
click at [36, 234] on div at bounding box center [28, 231] width 19 height 19
click at [27, 180] on div at bounding box center [29, 180] width 10 height 10
click at [309, 470] on div "Undo" at bounding box center [317, 563] width 20 height 8
click at [307, 470] on div "Undo" at bounding box center [317, 563] width 20 height 8
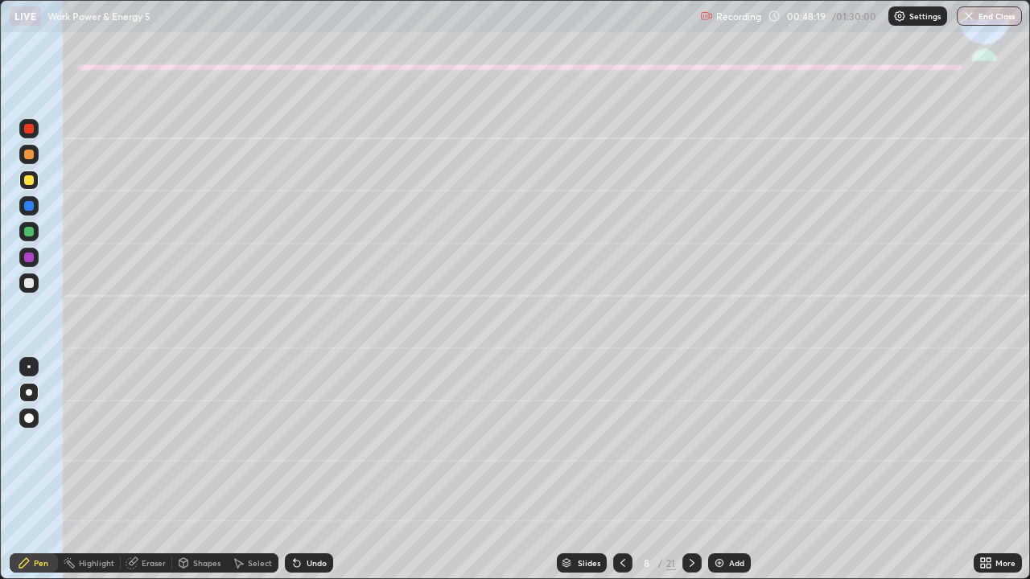
click at [686, 470] on div at bounding box center [691, 563] width 19 height 19
click at [621, 470] on icon at bounding box center [622, 563] width 13 height 13
click at [687, 470] on icon at bounding box center [691, 563] width 13 height 13
click at [20, 391] on div at bounding box center [28, 392] width 19 height 19
click at [201, 470] on div "Shapes" at bounding box center [199, 563] width 55 height 19
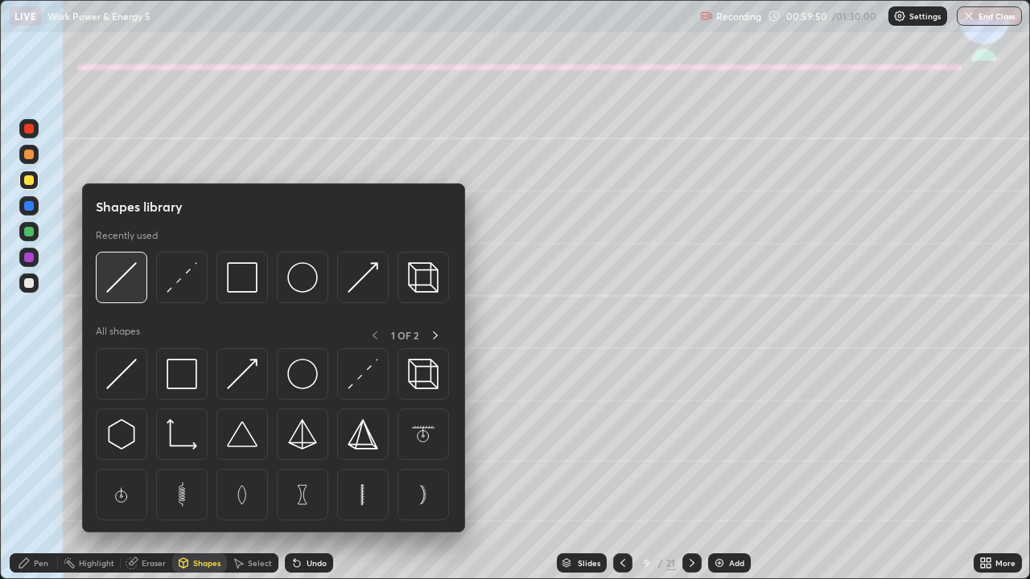
click at [122, 278] on img at bounding box center [121, 277] width 31 height 31
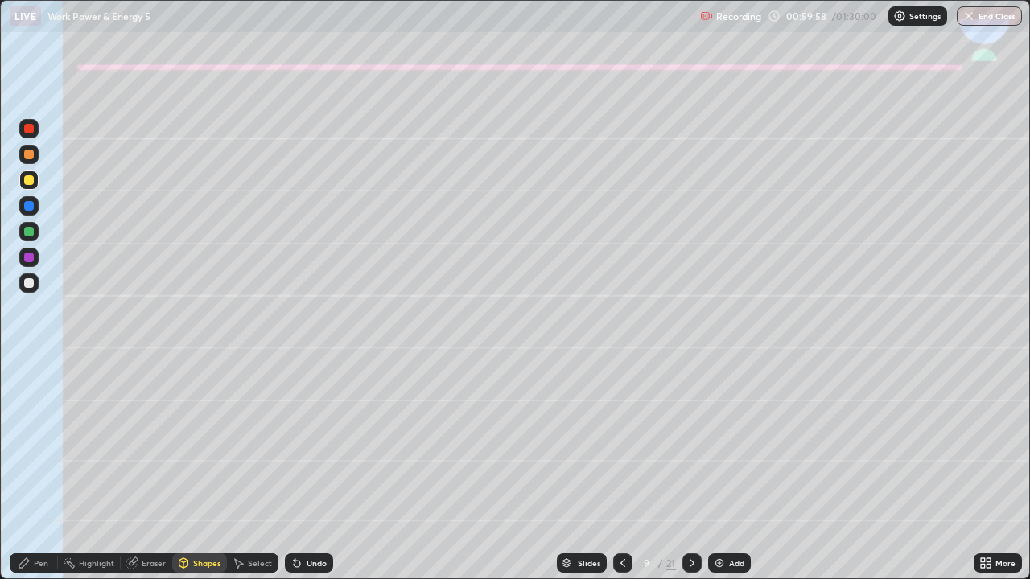
click at [199, 470] on div "Shapes" at bounding box center [206, 563] width 27 height 8
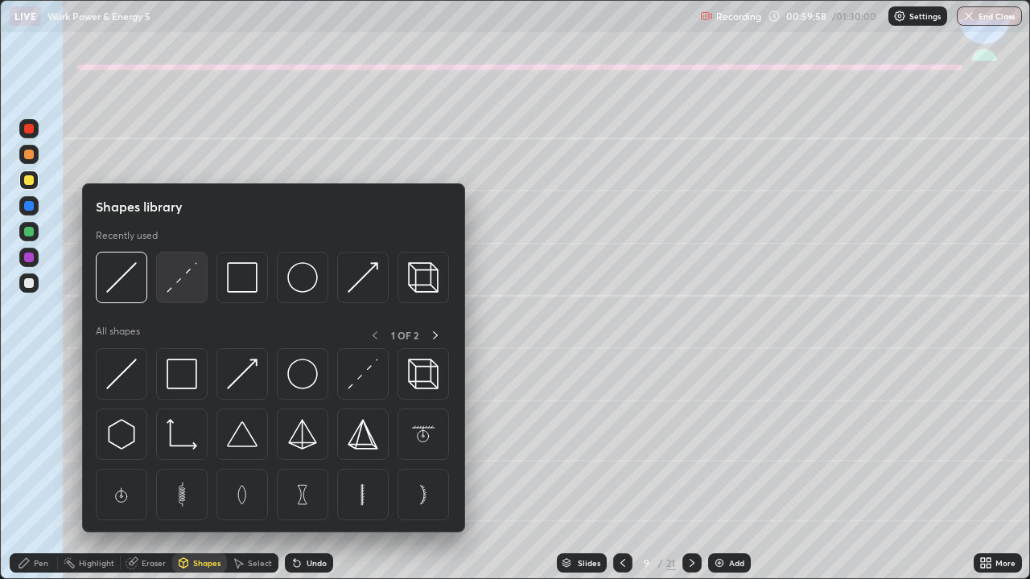
click at [179, 278] on img at bounding box center [182, 277] width 31 height 31
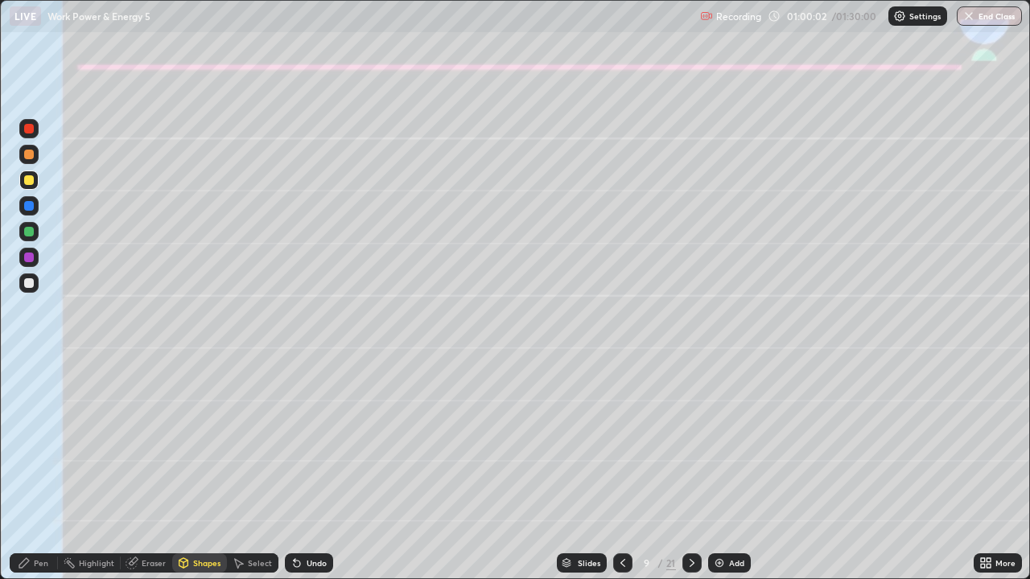
click at [45, 470] on div "Pen" at bounding box center [41, 563] width 14 height 8
click at [21, 283] on div at bounding box center [28, 283] width 19 height 19
click at [311, 470] on div "Undo" at bounding box center [317, 563] width 20 height 8
click at [308, 470] on div "Undo" at bounding box center [317, 563] width 20 height 8
click at [309, 470] on div "Undo" at bounding box center [317, 563] width 20 height 8
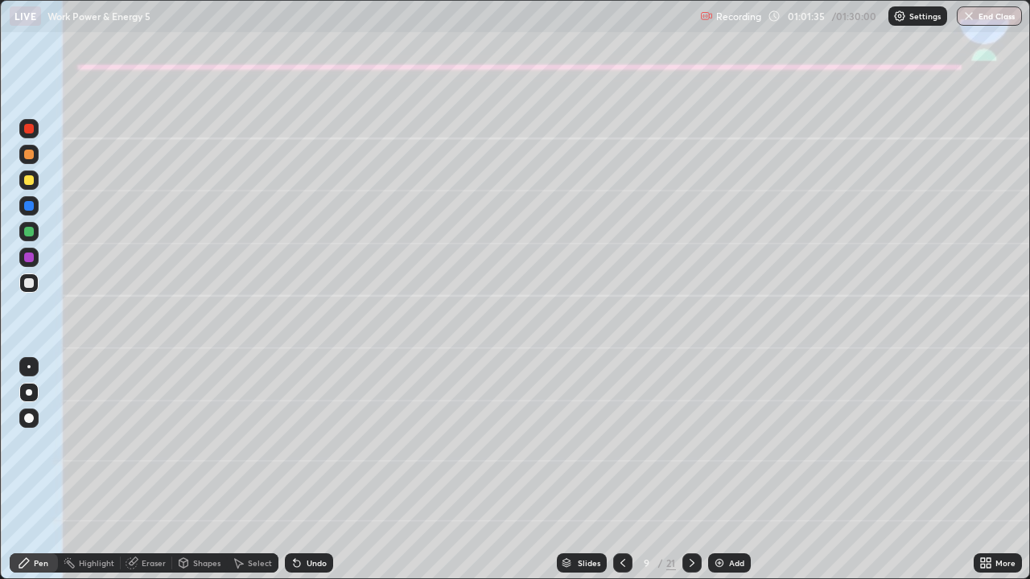
click at [29, 232] on div at bounding box center [29, 232] width 10 height 10
click at [28, 187] on div at bounding box center [28, 180] width 19 height 19
click at [27, 205] on div at bounding box center [29, 206] width 10 height 10
click at [684, 470] on div at bounding box center [691, 563] width 19 height 32
click at [620, 470] on icon at bounding box center [622, 563] width 5 height 8
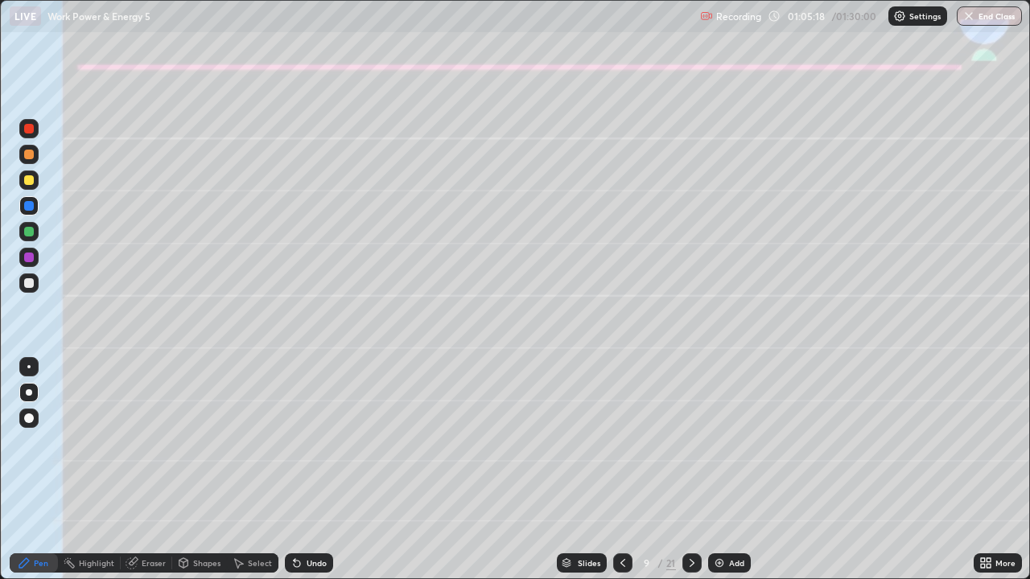
click at [688, 470] on icon at bounding box center [691, 563] width 13 height 13
click at [29, 181] on div at bounding box center [29, 180] width 10 height 10
click at [201, 470] on div "Shapes" at bounding box center [206, 563] width 27 height 8
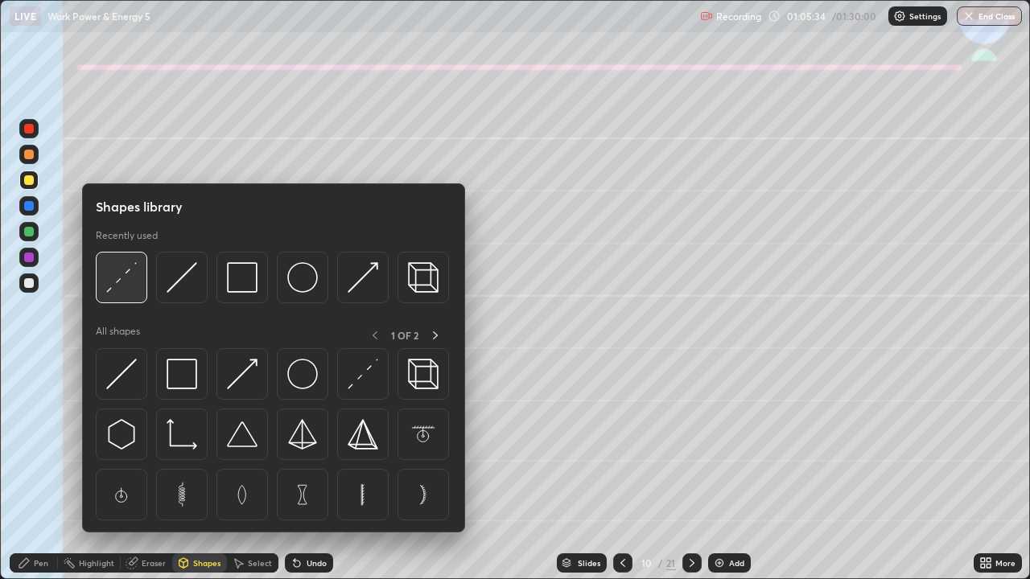
click at [117, 286] on img at bounding box center [121, 277] width 31 height 31
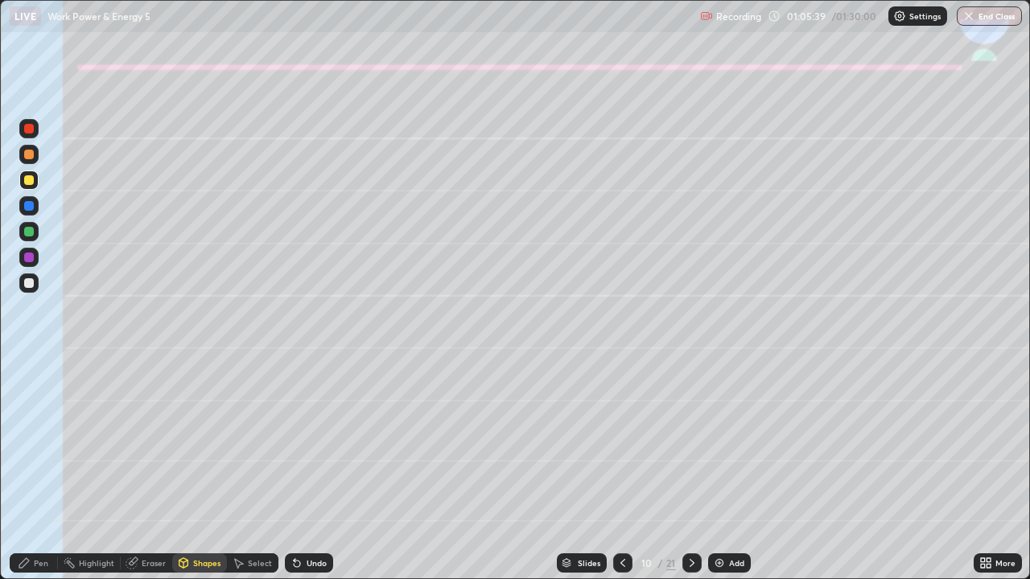
click at [32, 470] on div "Pen" at bounding box center [34, 563] width 48 height 19
click at [29, 235] on div at bounding box center [29, 232] width 10 height 10
click at [29, 281] on div at bounding box center [29, 283] width 10 height 10
click at [27, 236] on div at bounding box center [29, 232] width 10 height 10
click at [28, 187] on div at bounding box center [28, 180] width 19 height 19
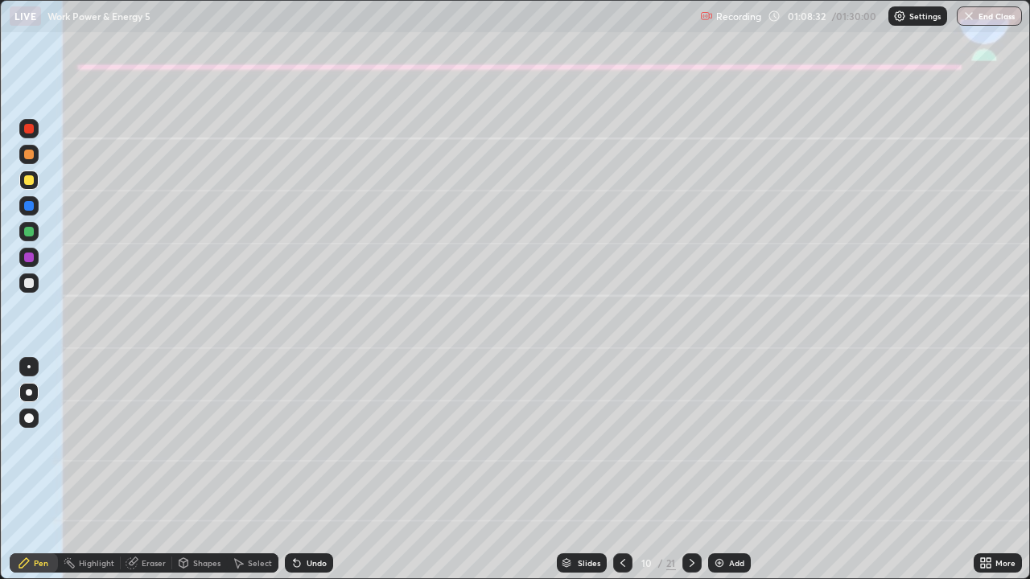
click at [203, 470] on div "Shapes" at bounding box center [206, 563] width 27 height 8
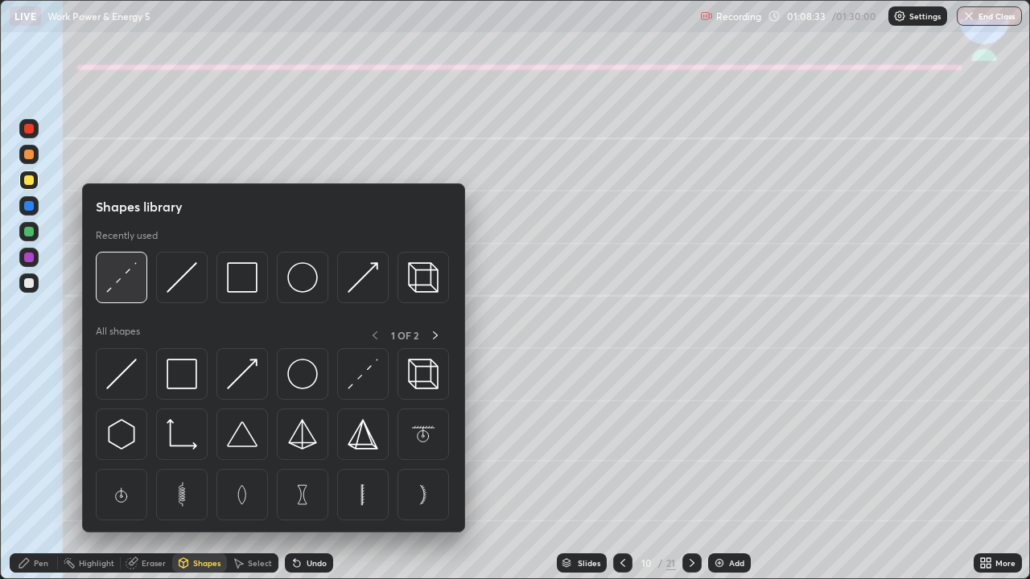
click at [121, 275] on img at bounding box center [121, 277] width 31 height 31
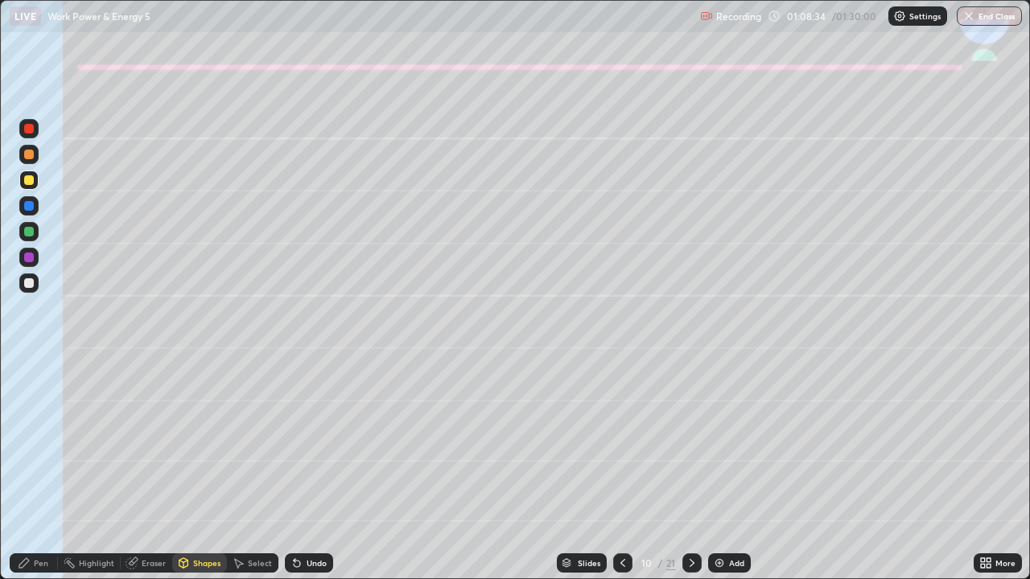
click at [26, 259] on div at bounding box center [29, 258] width 10 height 10
click at [313, 470] on div "Undo" at bounding box center [317, 563] width 20 height 8
click at [47, 470] on div "Pen" at bounding box center [34, 563] width 48 height 19
click at [314, 470] on div "Undo" at bounding box center [309, 563] width 48 height 19
click at [311, 470] on div "Undo" at bounding box center [317, 563] width 20 height 8
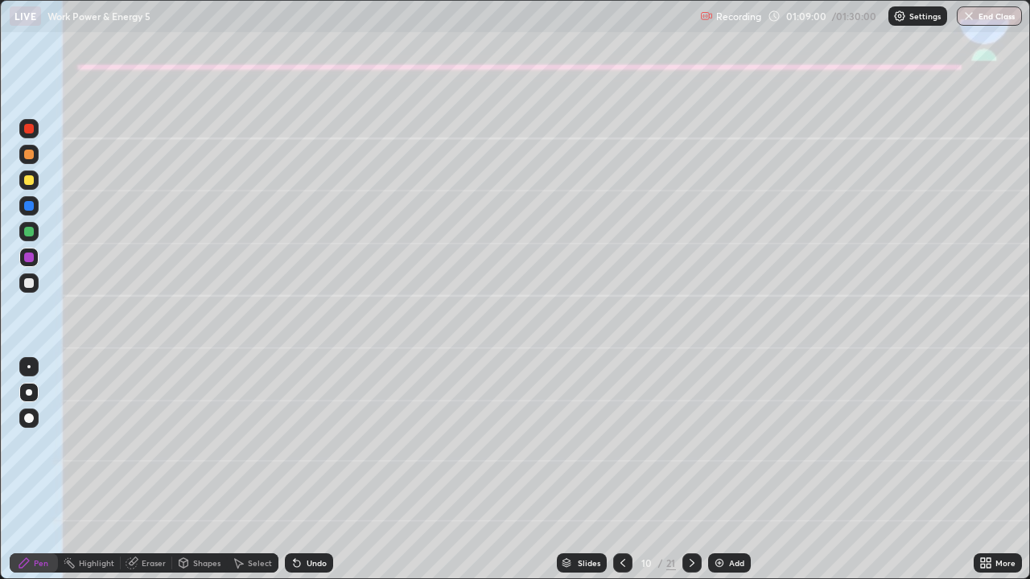
click at [29, 284] on div at bounding box center [29, 283] width 10 height 10
click at [199, 470] on div "Shapes" at bounding box center [206, 563] width 27 height 8
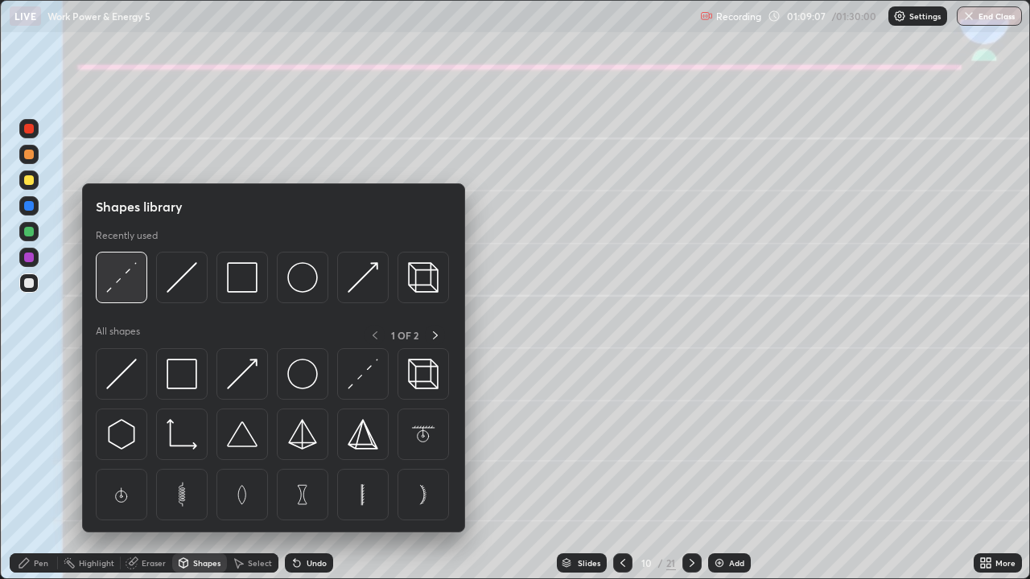
click at [126, 275] on img at bounding box center [121, 277] width 31 height 31
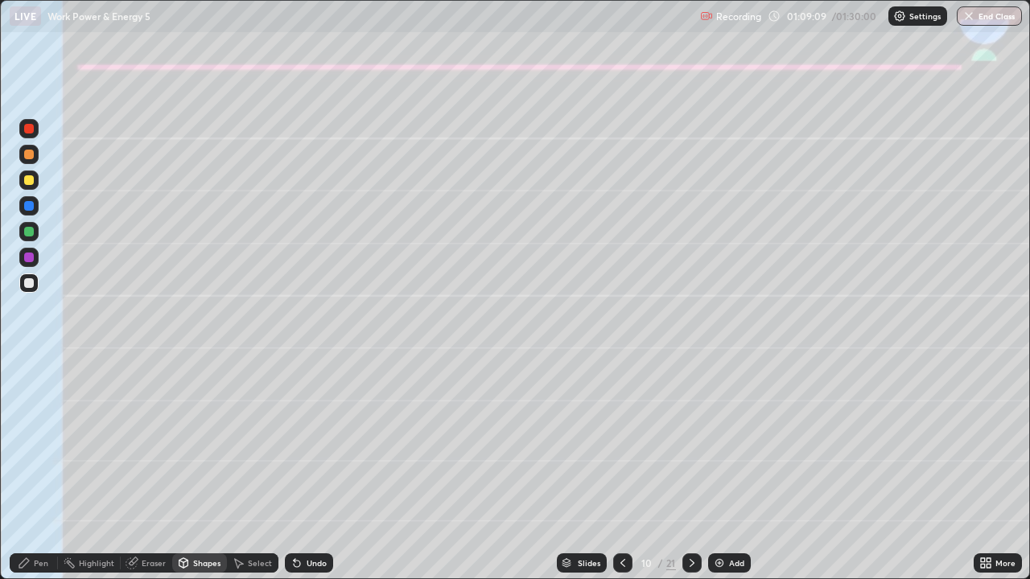
click at [43, 470] on div "Pen" at bounding box center [41, 563] width 14 height 8
click at [27, 283] on div at bounding box center [29, 283] width 10 height 10
click at [24, 158] on div at bounding box center [29, 155] width 10 height 10
click at [24, 285] on div at bounding box center [29, 283] width 10 height 10
click at [314, 470] on div "Undo" at bounding box center [317, 563] width 20 height 8
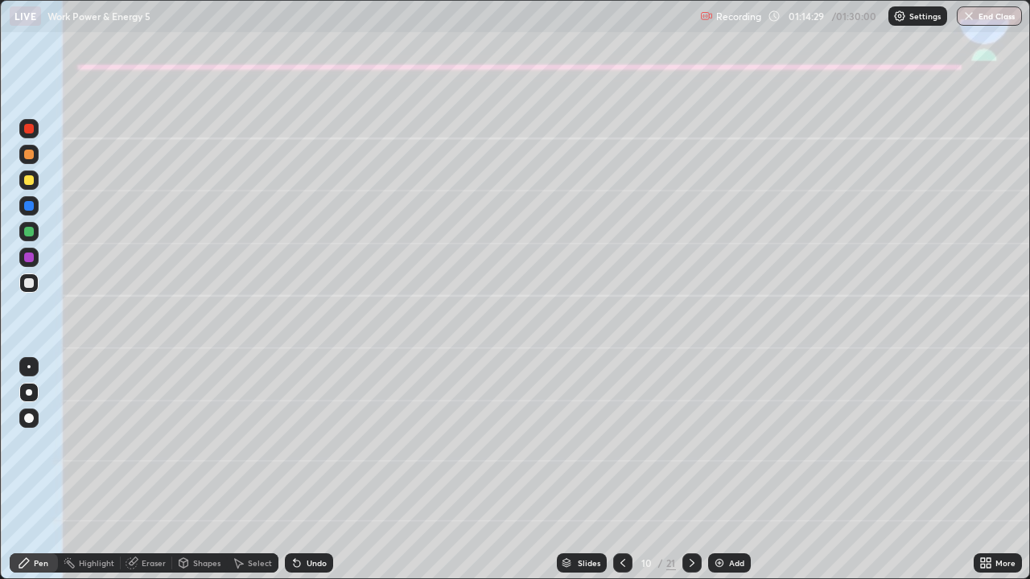
click at [315, 470] on div "Undo" at bounding box center [317, 563] width 20 height 8
click at [309, 470] on div "Undo" at bounding box center [317, 563] width 20 height 8
click at [307, 470] on div "Undo" at bounding box center [317, 563] width 20 height 8
click at [302, 470] on div "Undo" at bounding box center [309, 563] width 48 height 19
click at [301, 470] on icon at bounding box center [296, 563] width 13 height 13
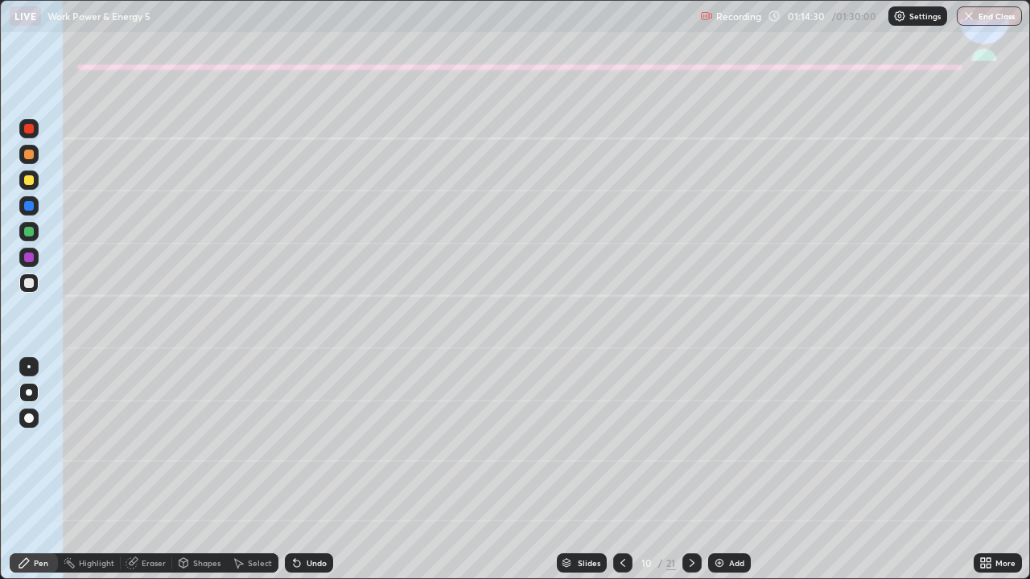
click at [298, 470] on div "Undo" at bounding box center [309, 563] width 48 height 19
click at [304, 470] on div "Undo" at bounding box center [309, 563] width 48 height 19
click at [978, 23] on button "End Class" at bounding box center [989, 15] width 65 height 19
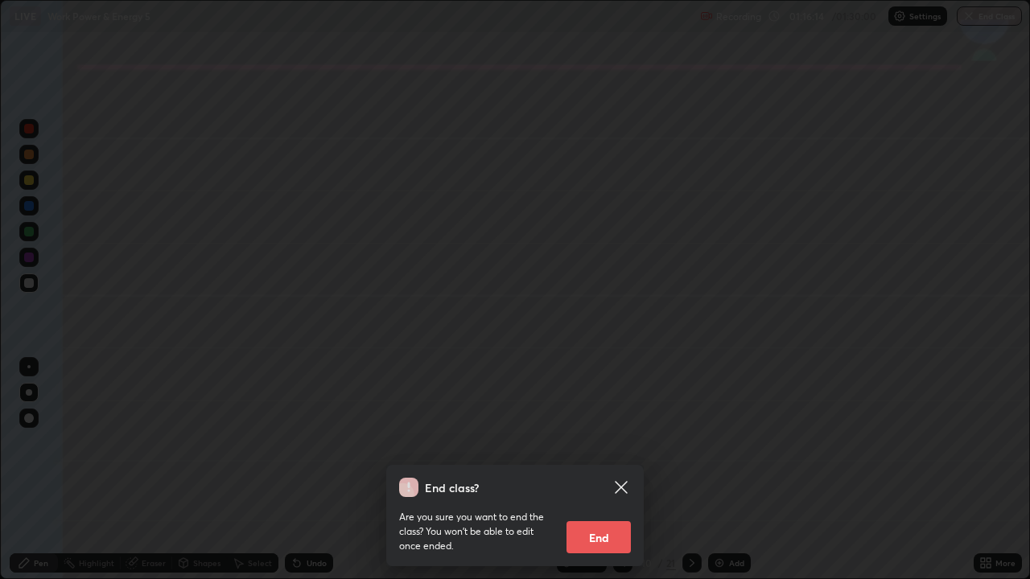
click at [594, 470] on button "End" at bounding box center [598, 537] width 64 height 32
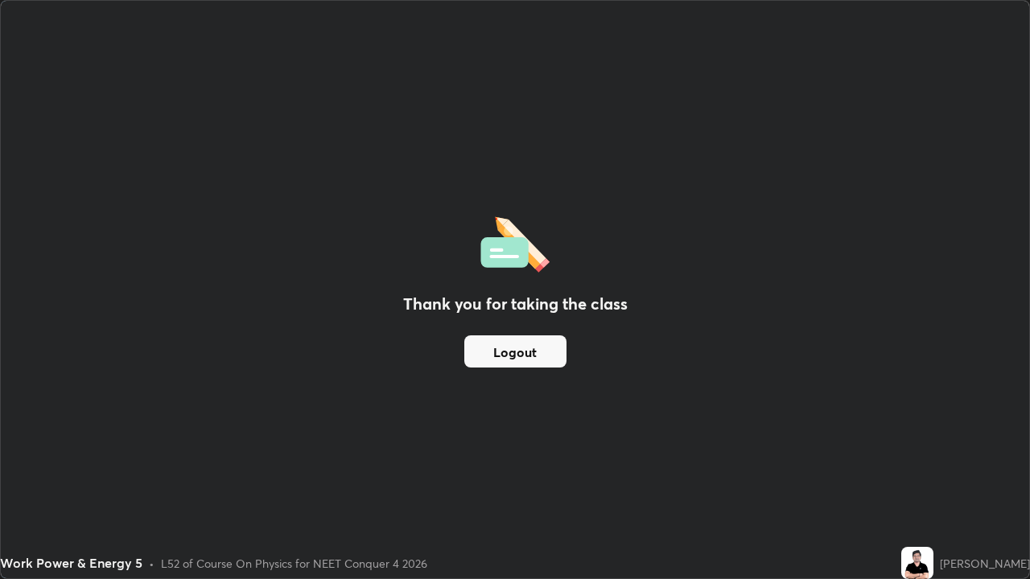
click at [509, 349] on button "Logout" at bounding box center [515, 351] width 102 height 32
